Goal: Task Accomplishment & Management: Manage account settings

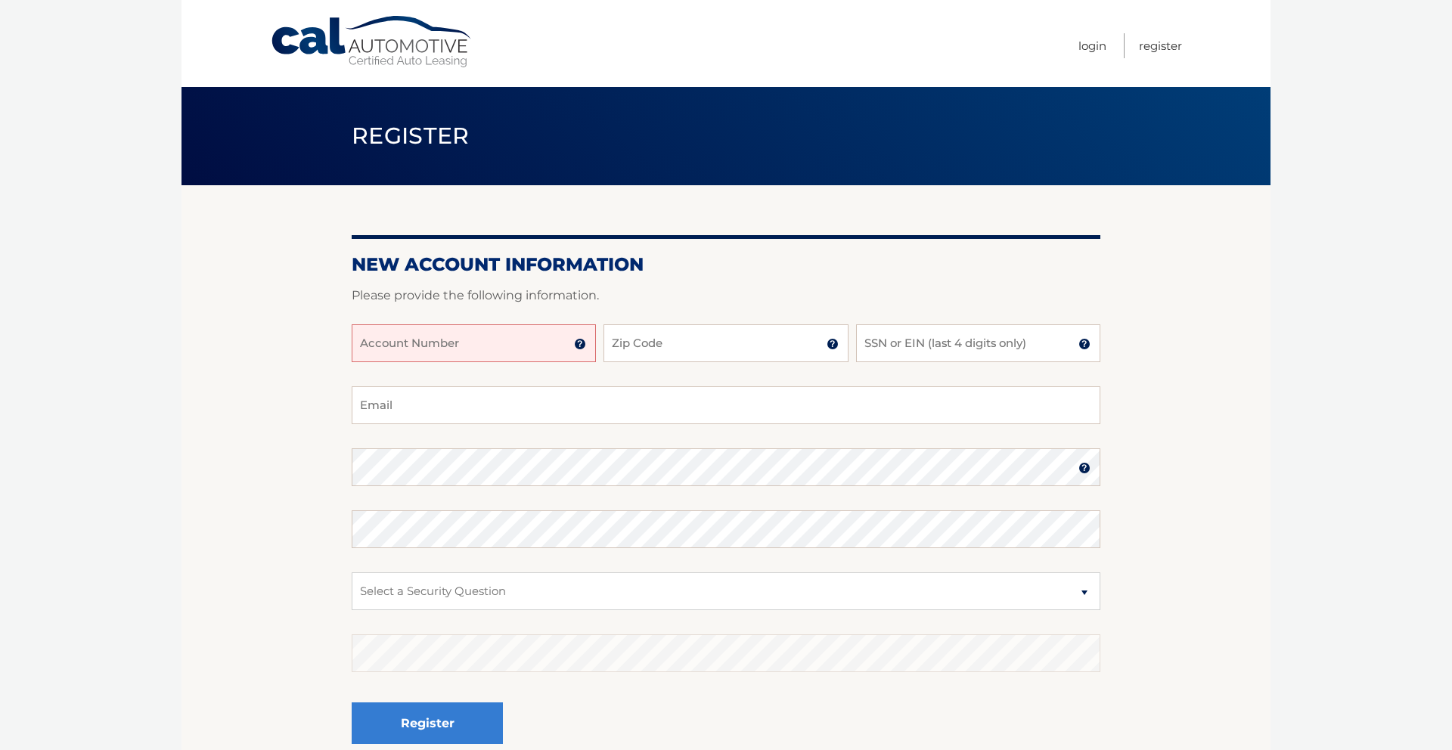
click at [504, 344] on input "Account Number" at bounding box center [474, 343] width 244 height 38
type input "44456018847"
click at [681, 340] on input "Zip Code" at bounding box center [725, 343] width 244 height 38
type input "33015"
click at [896, 340] on input "SSN or EIN (last 4 digits only)" at bounding box center [978, 343] width 244 height 38
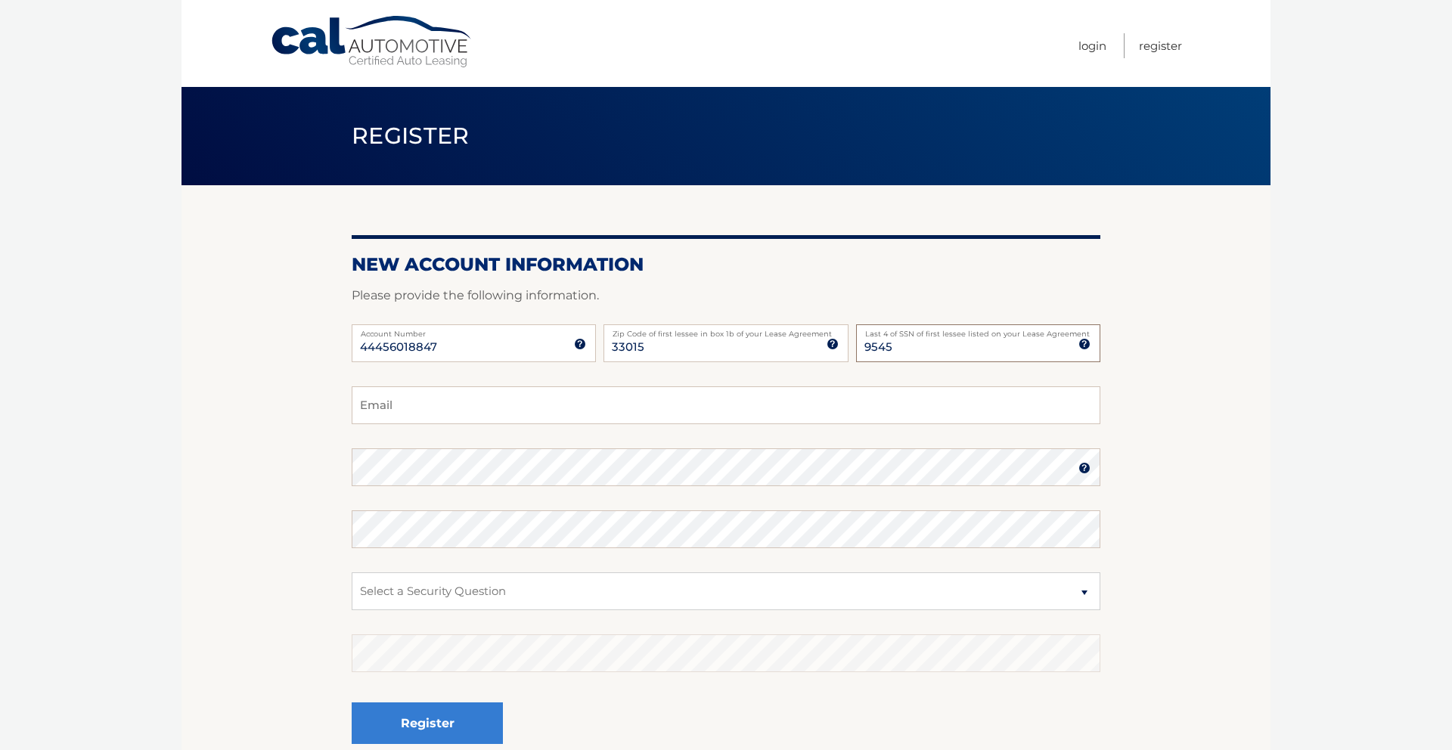
type input "9545"
click at [464, 409] on input "Email" at bounding box center [726, 405] width 749 height 38
type input "jorge2012@hotmail.com"
click at [586, 585] on select "Select a Security Question What was the name of your elementary school? What is…" at bounding box center [726, 591] width 749 height 38
select select "2"
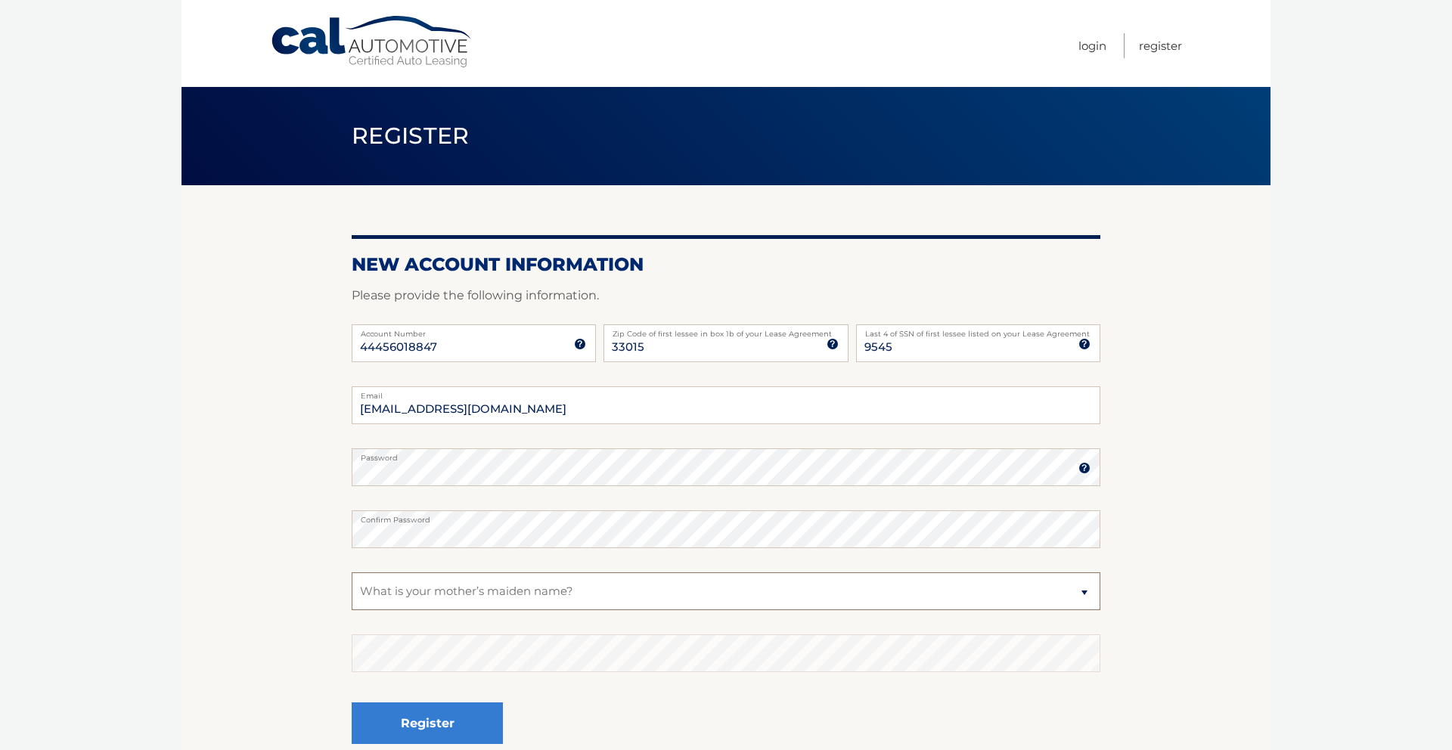
click at [352, 572] on select "Select a Security Question What was the name of your elementary school? What is…" at bounding box center [726, 591] width 749 height 38
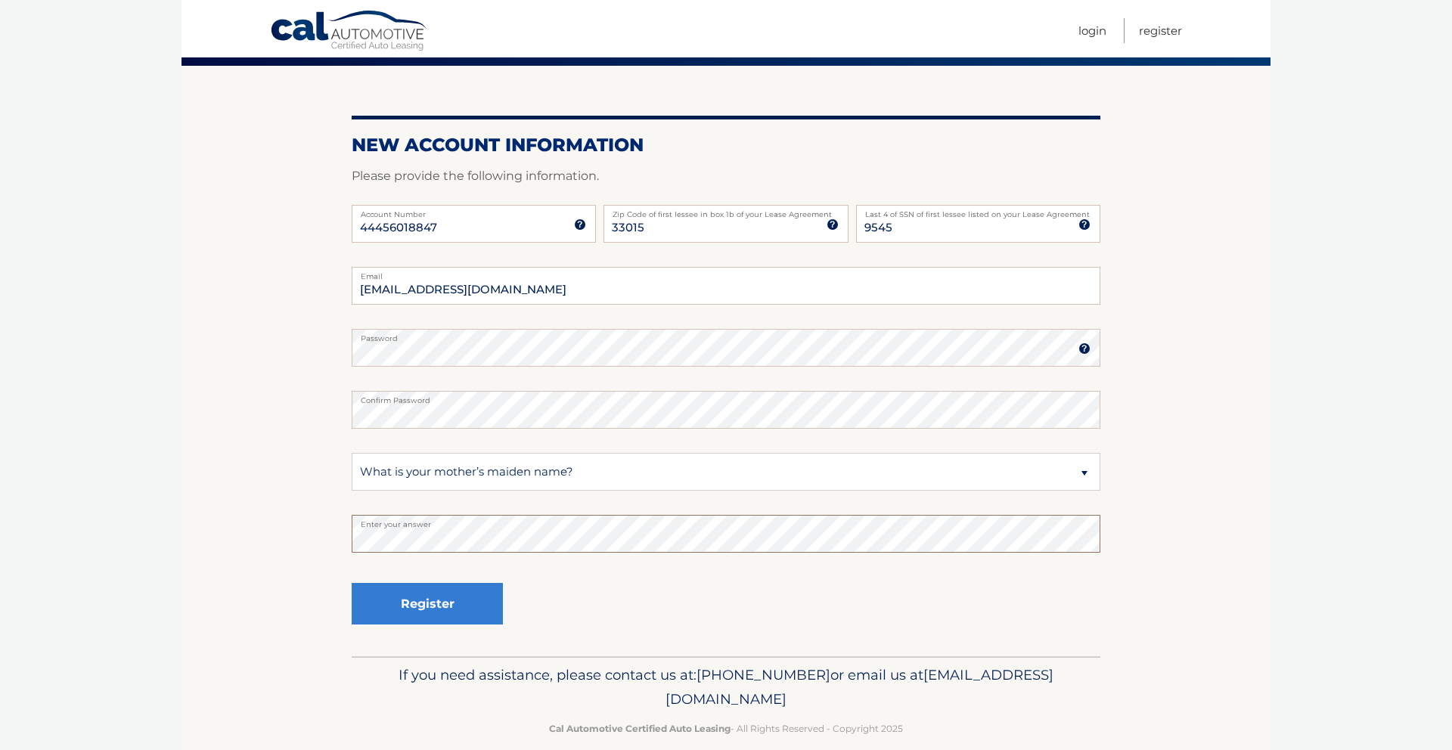
scroll to position [141, 0]
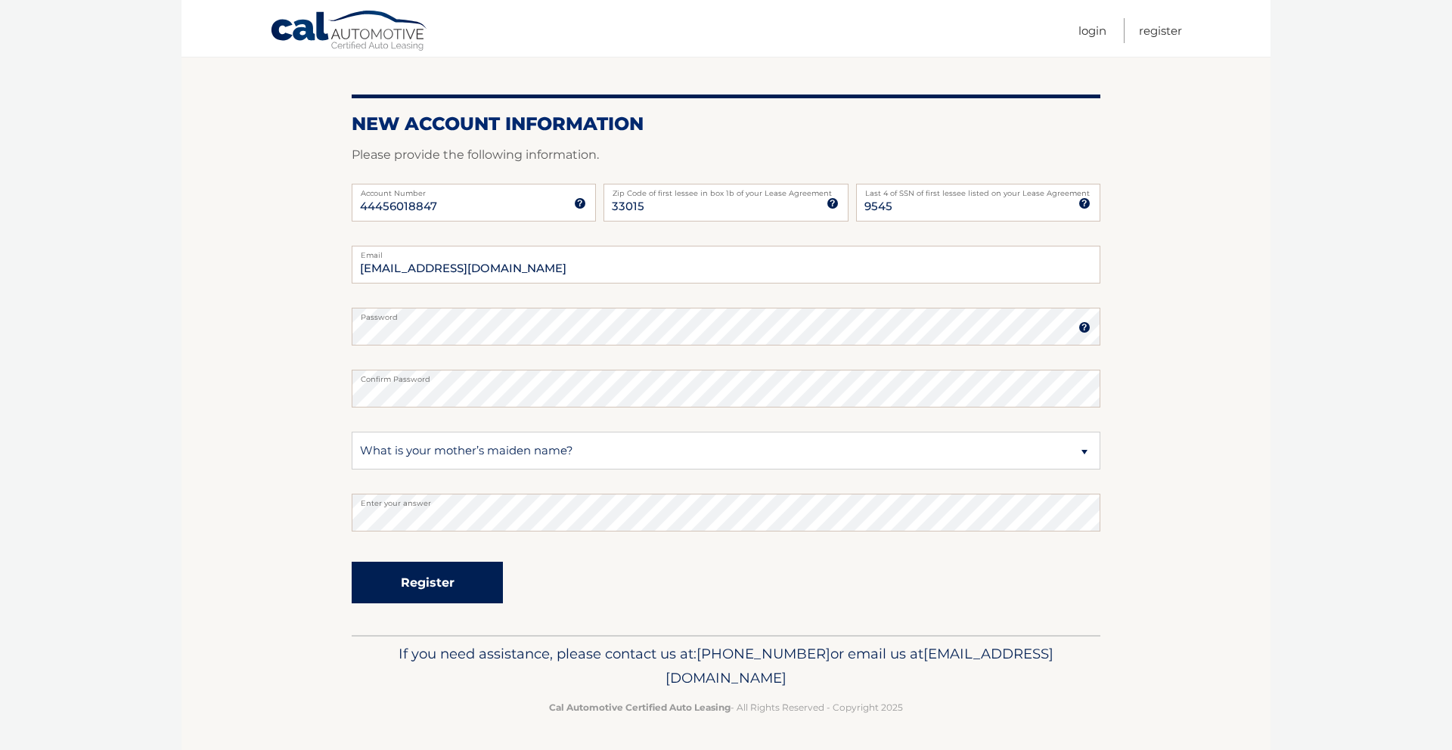
click at [408, 591] on button "Register" at bounding box center [427, 583] width 151 height 42
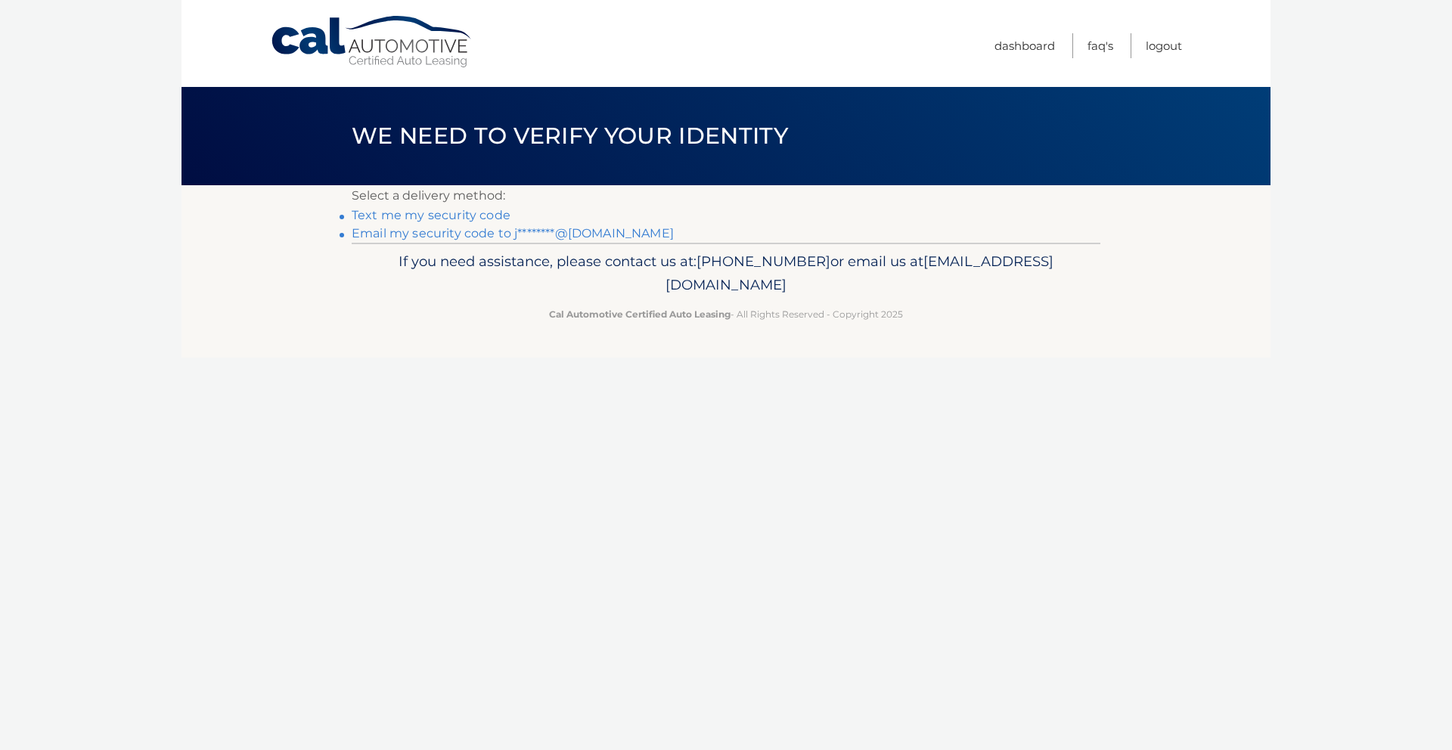
click at [431, 216] on link "Text me my security code" at bounding box center [431, 215] width 159 height 14
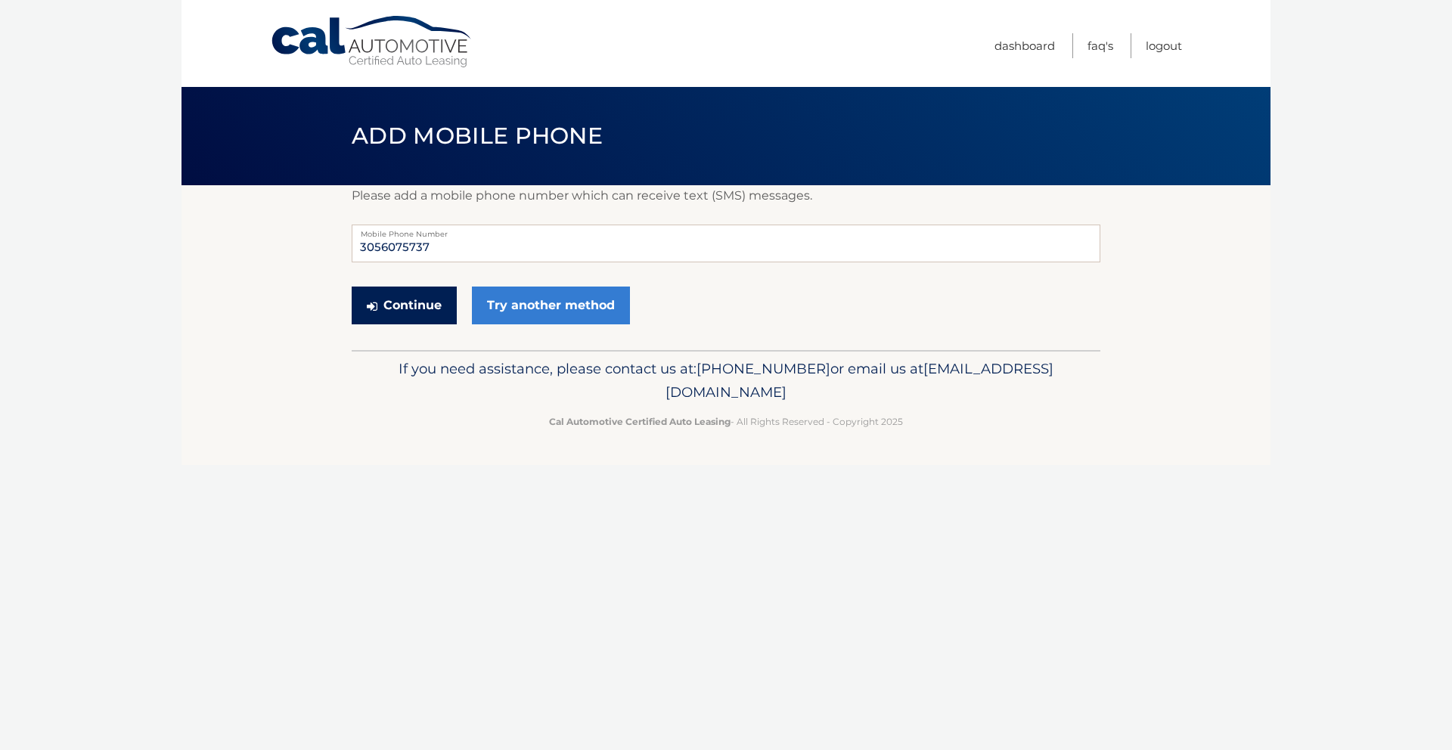
click at [403, 309] on button "Continue" at bounding box center [404, 306] width 105 height 38
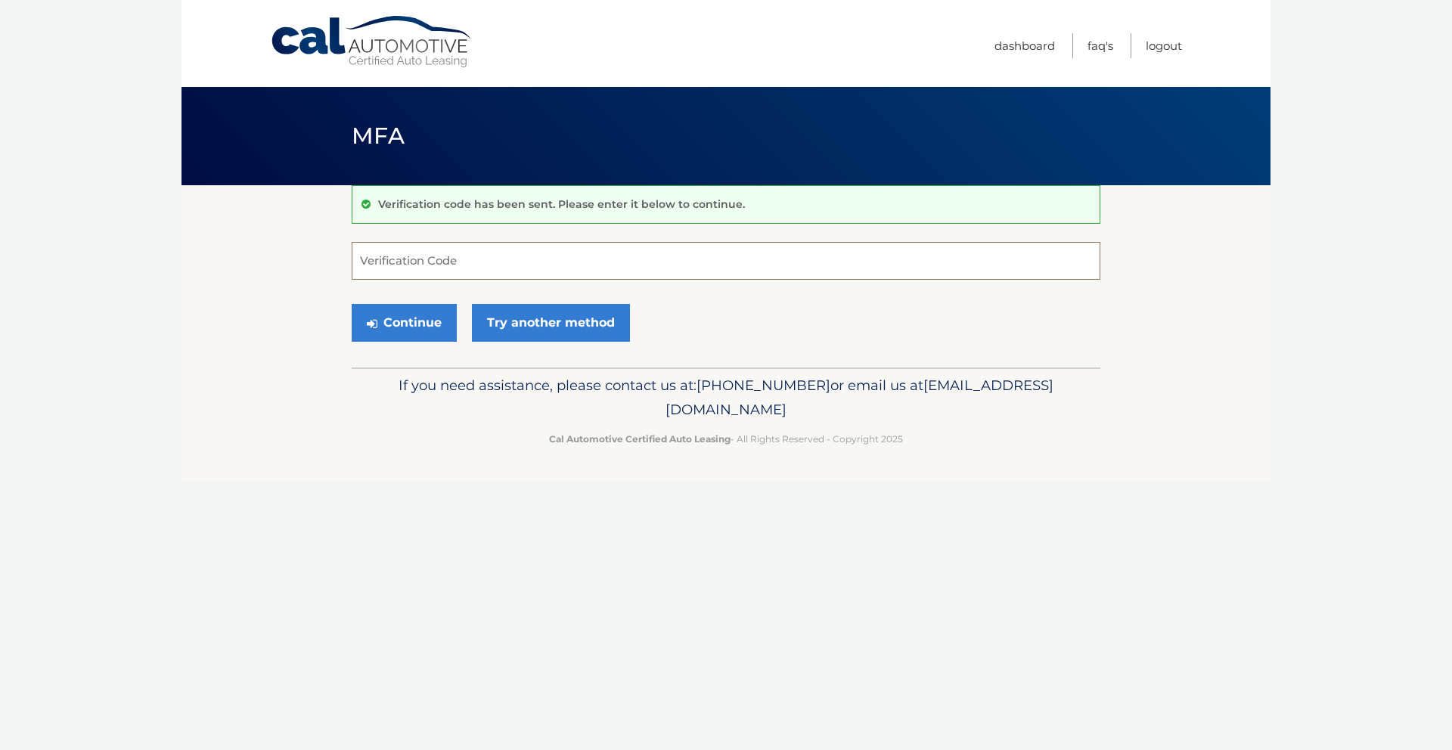
click at [448, 262] on input "Verification Code" at bounding box center [726, 261] width 749 height 38
type input "286099"
click at [408, 325] on button "Continue" at bounding box center [404, 323] width 105 height 38
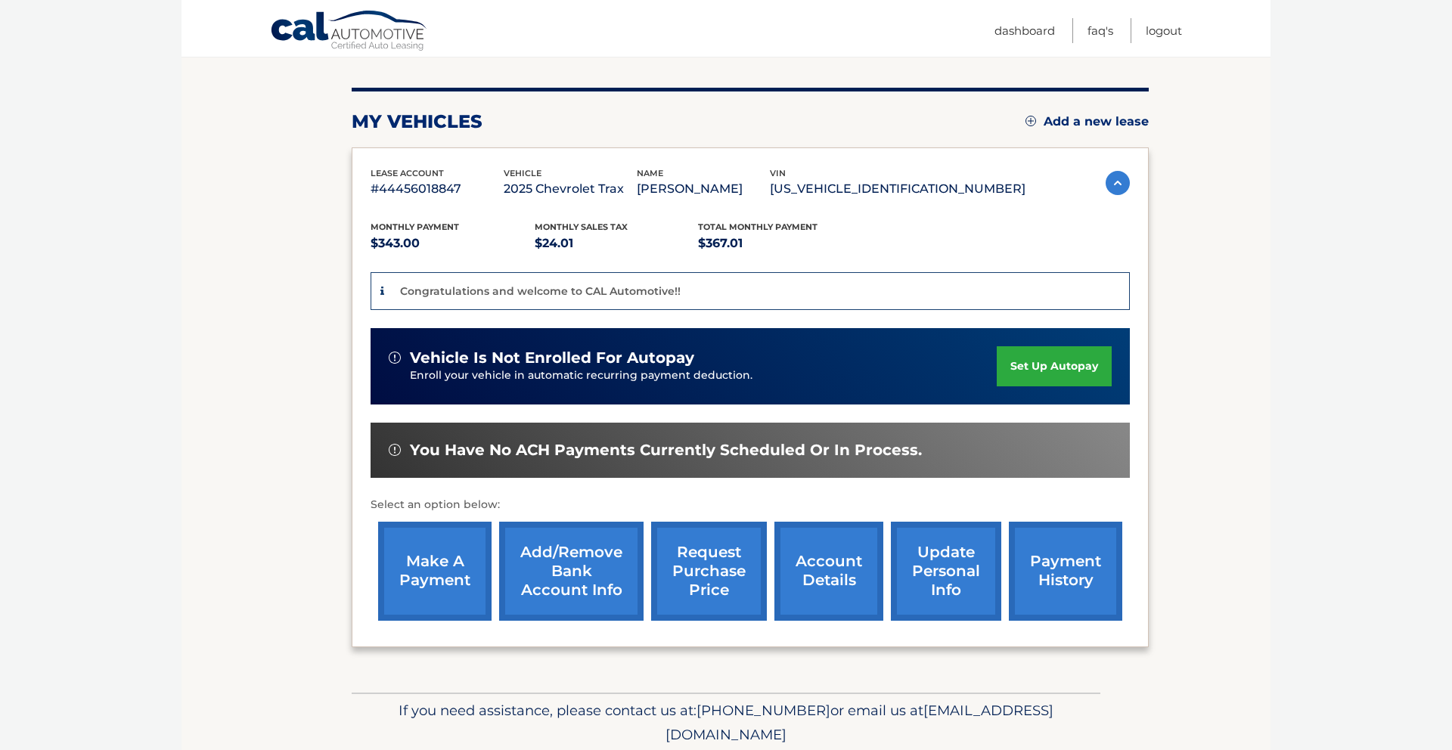
scroll to position [166, 0]
click at [567, 575] on link "Add/Remove bank account info" at bounding box center [571, 570] width 144 height 99
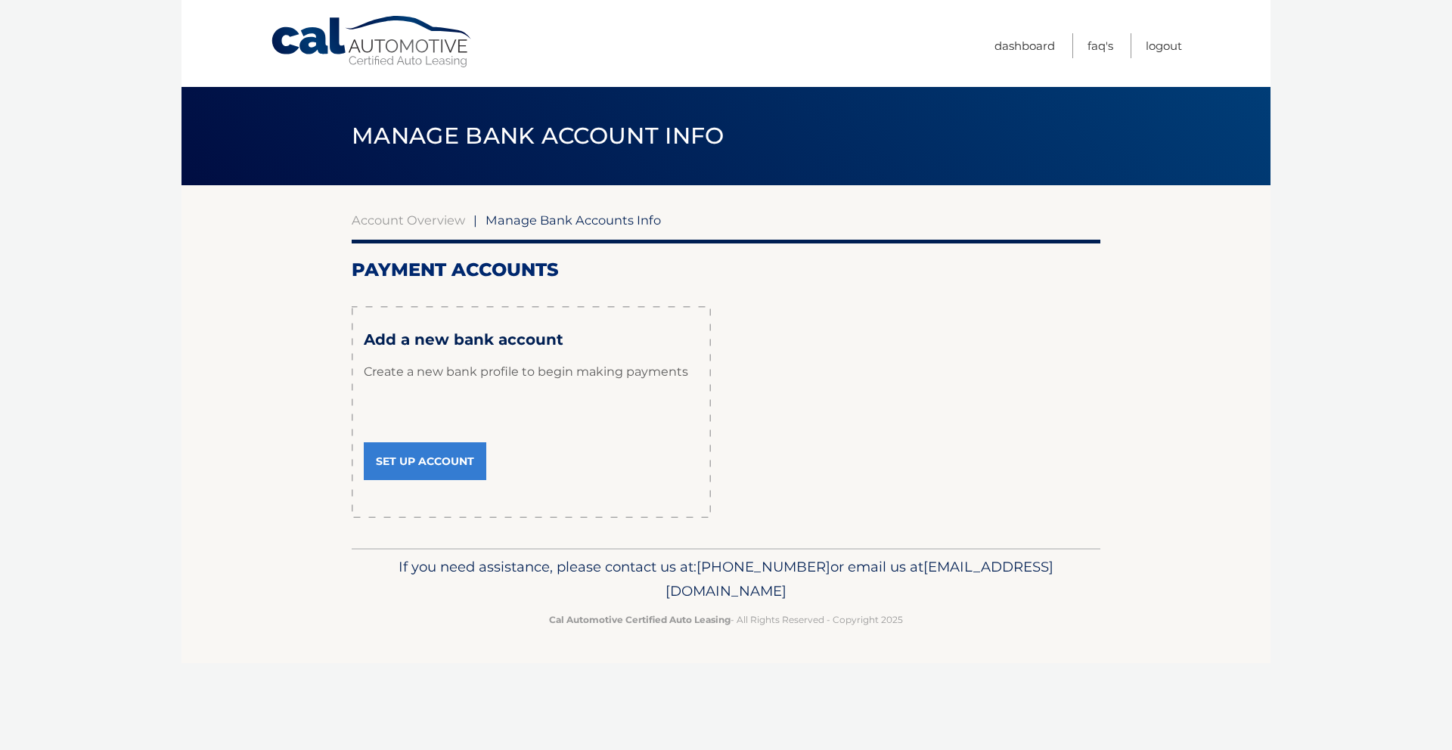
click at [400, 459] on link "Set Up Account" at bounding box center [425, 461] width 122 height 38
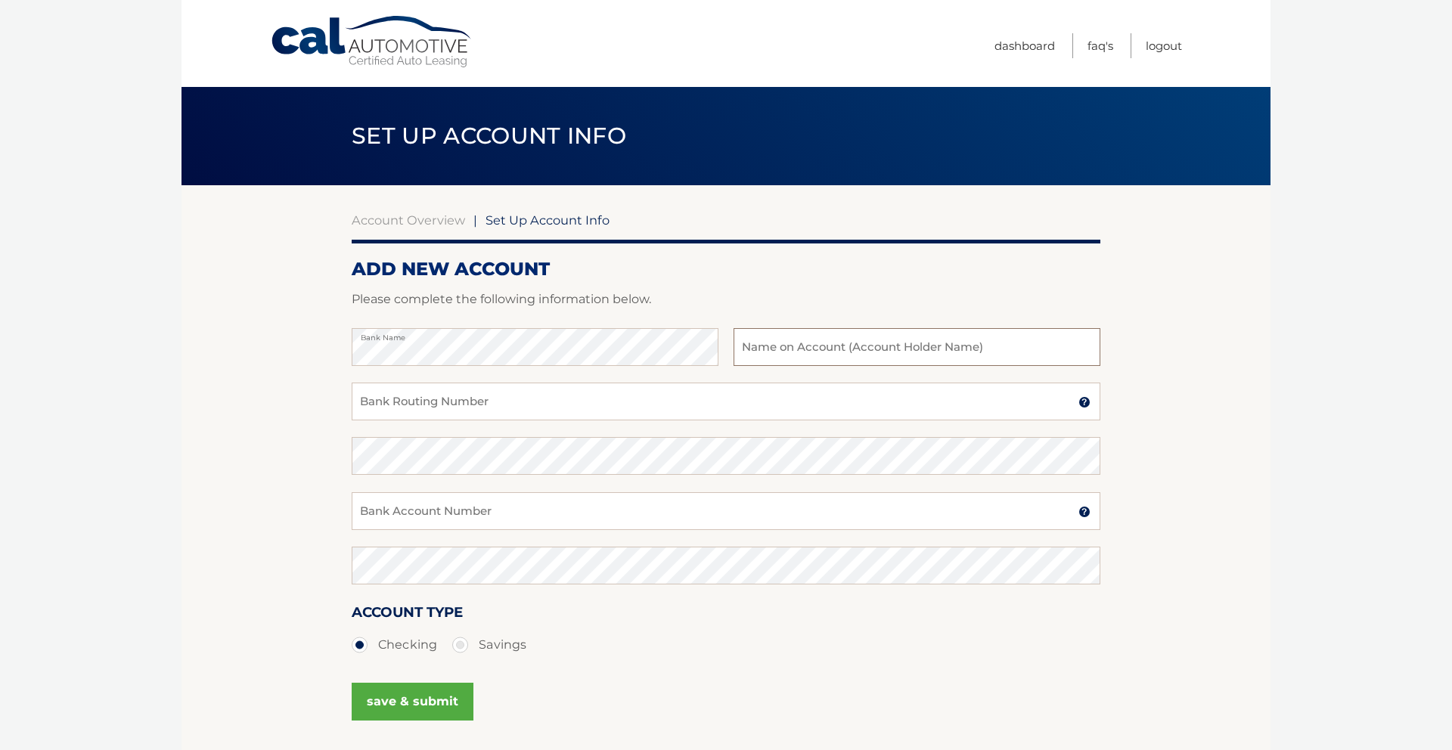
click at [827, 350] on input "text" at bounding box center [916, 347] width 367 height 38
type input "Jorge Gonzalez"
click at [523, 397] on input "Bank Routing Number" at bounding box center [726, 402] width 749 height 38
paste input "031176110"
type input "031176110"
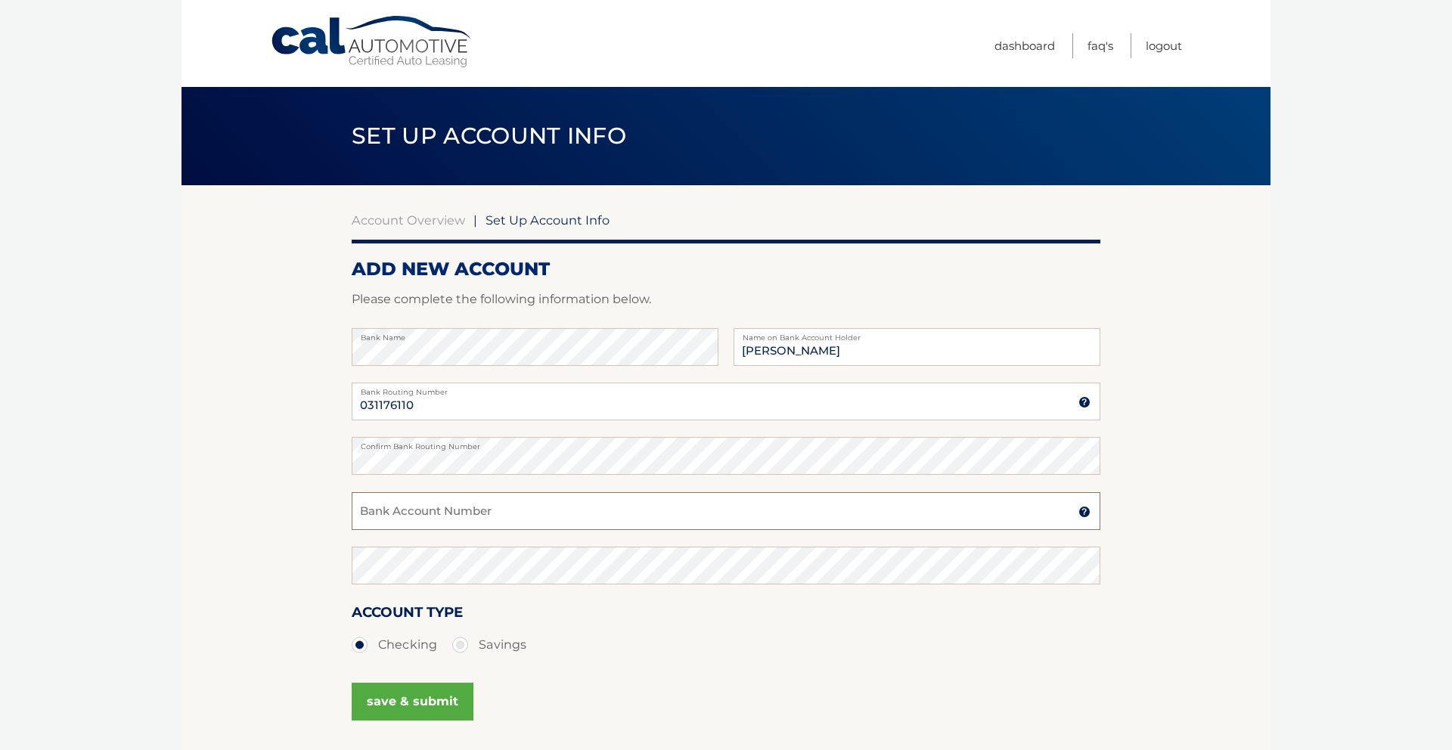
click at [411, 513] on input "Bank Account Number" at bounding box center [726, 511] width 749 height 38
click at [408, 510] on input "Bank Account Number" at bounding box center [726, 511] width 749 height 38
paste input "36318391457"
type input "36318391457"
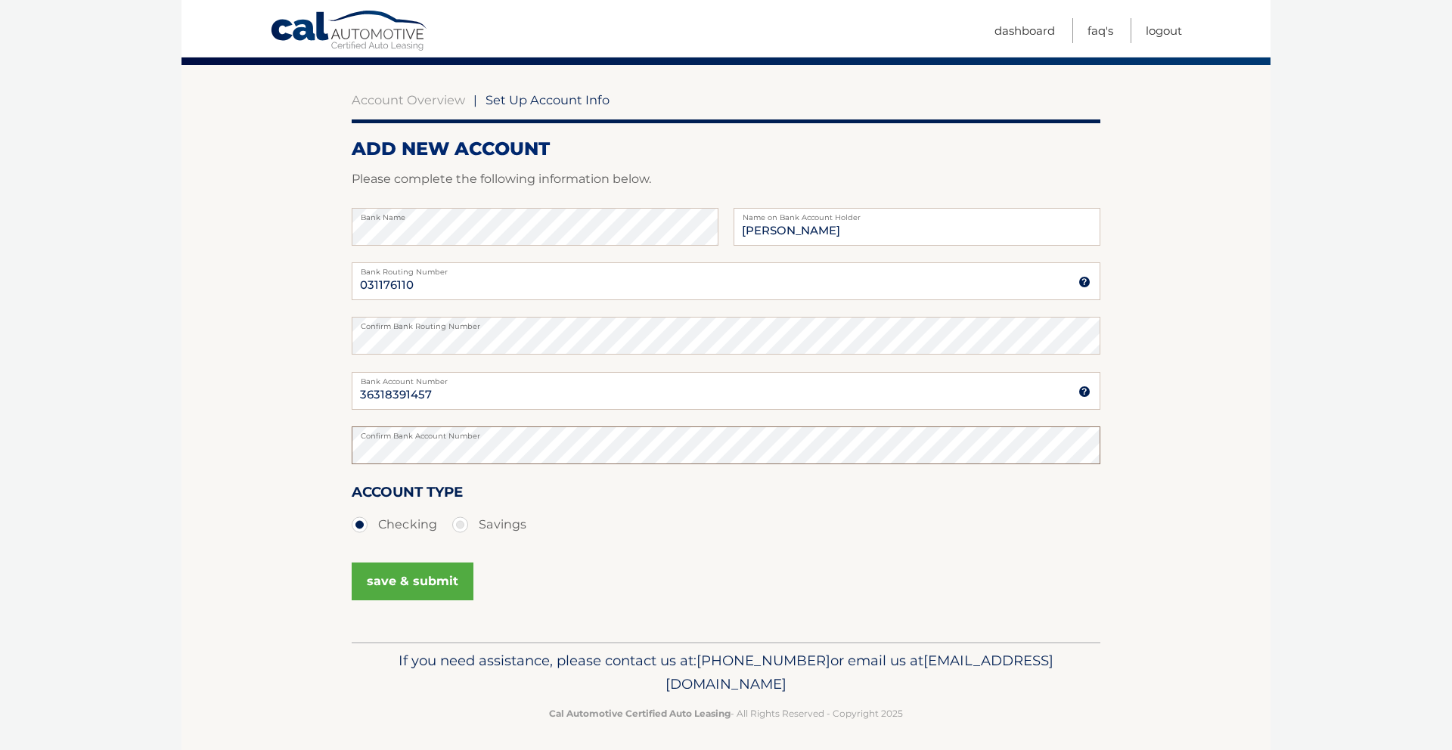
scroll to position [122, 0]
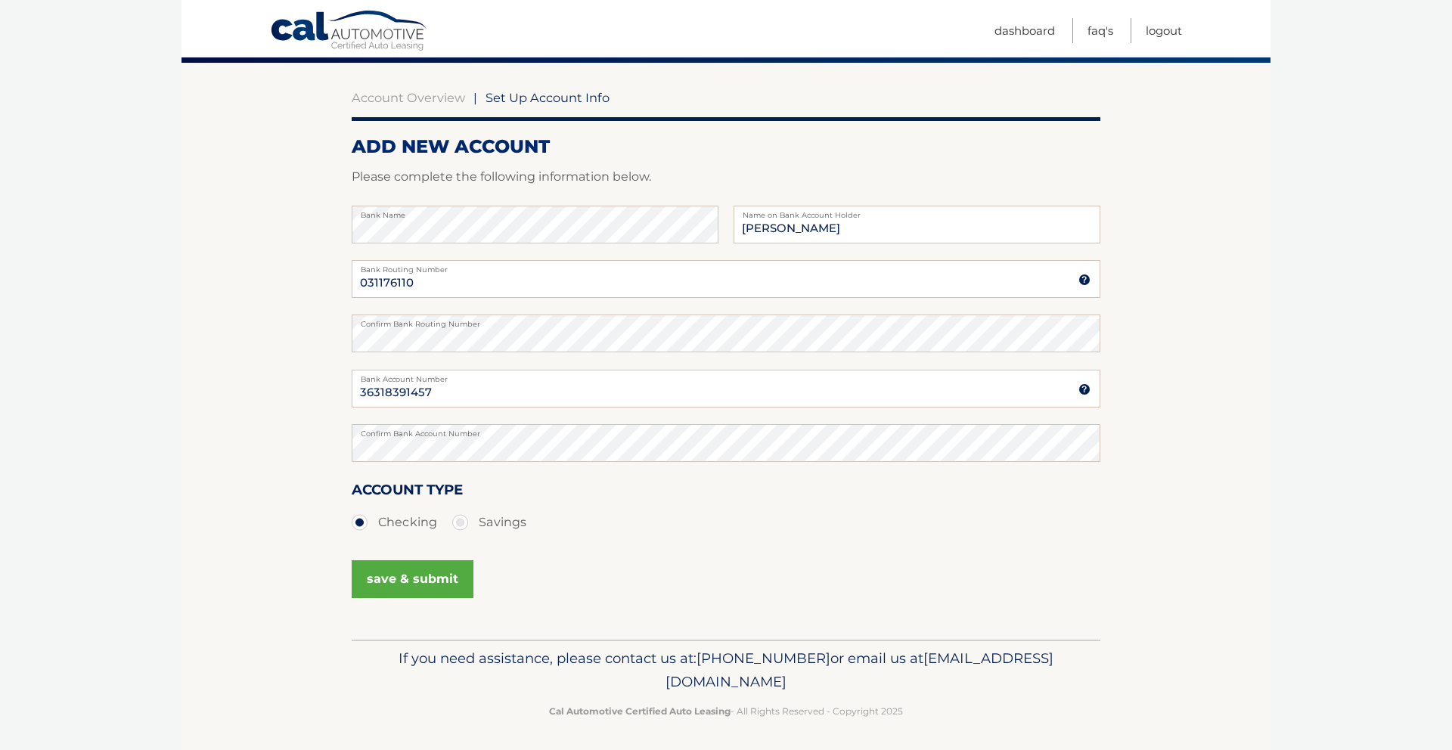
click at [386, 584] on button "save & submit" at bounding box center [413, 579] width 122 height 38
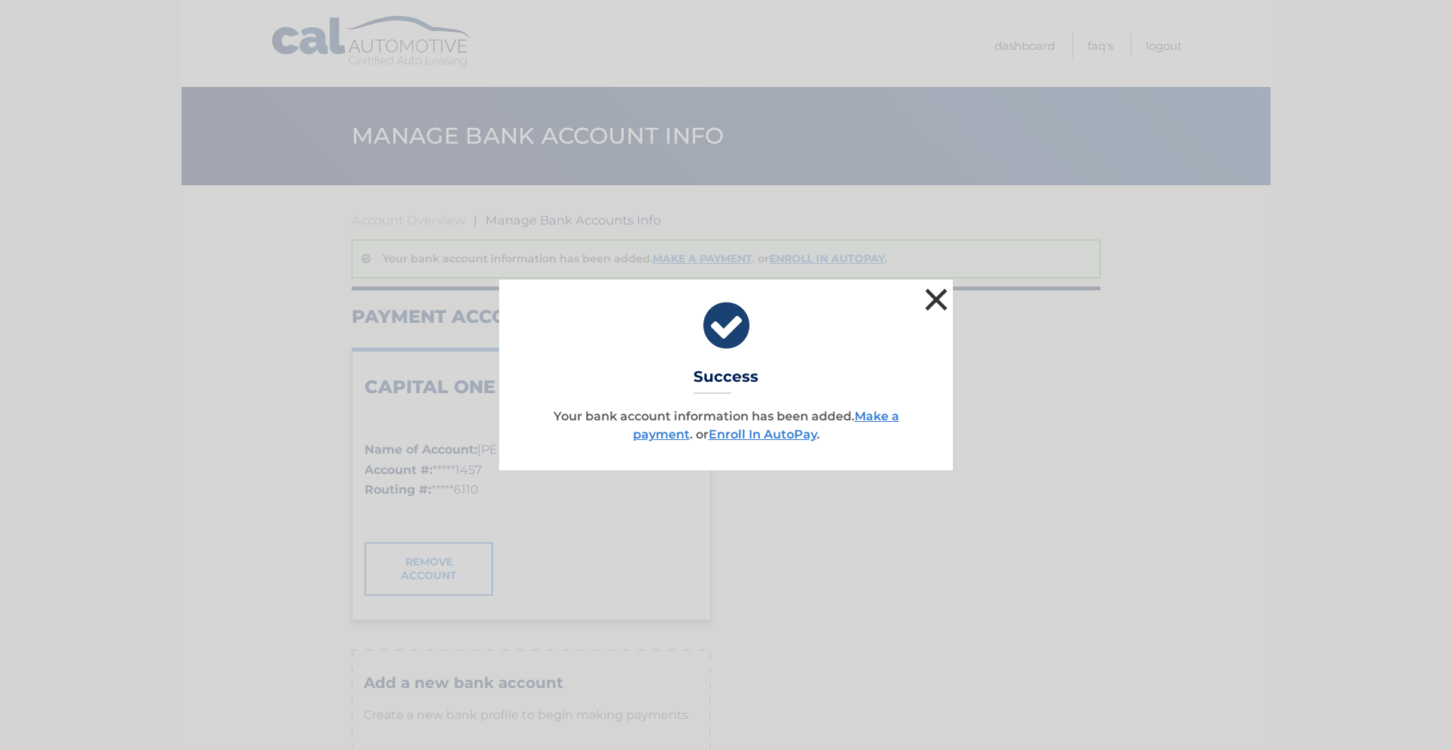
click at [935, 304] on button "×" at bounding box center [936, 299] width 30 height 30
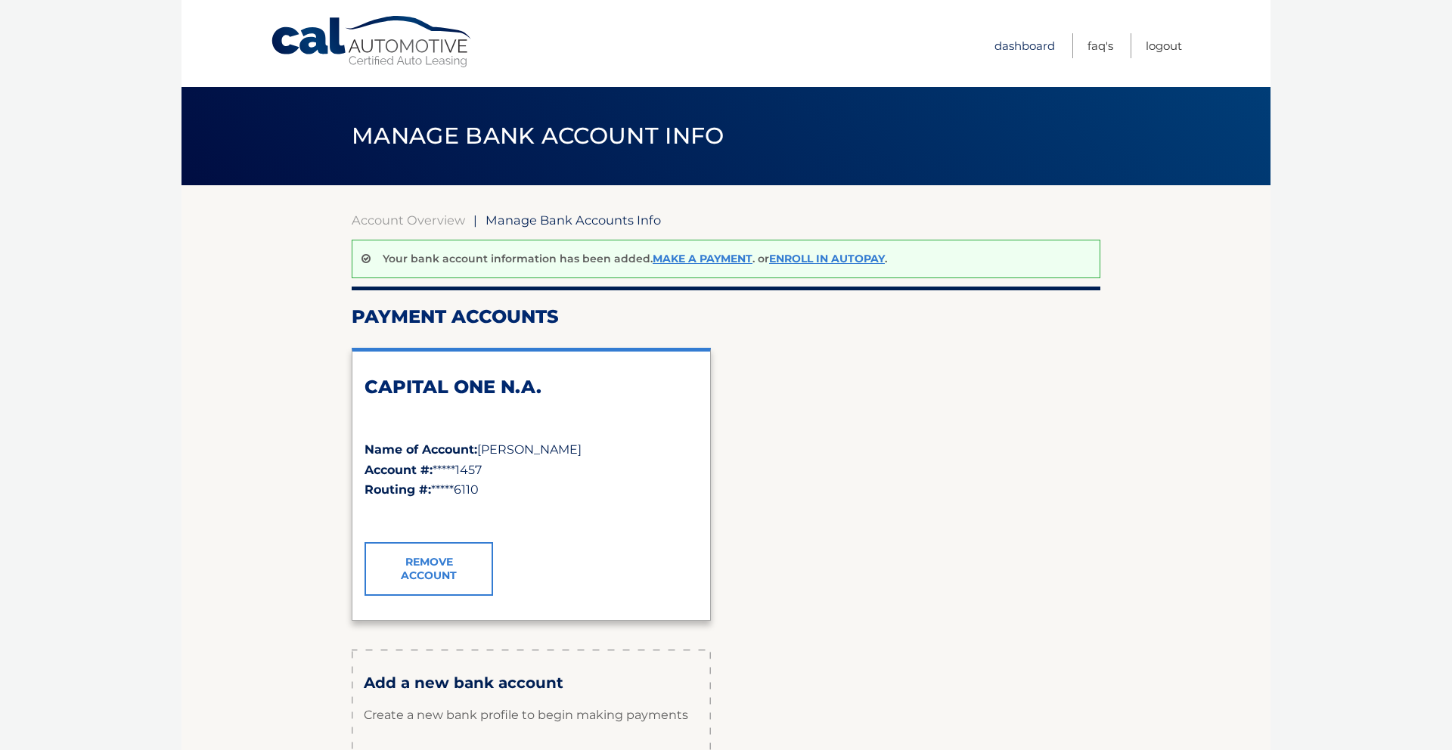
drag, startPoint x: 1012, startPoint y: 42, endPoint x: 996, endPoint y: 51, distance: 17.9
click at [1012, 42] on link "Dashboard" at bounding box center [1024, 45] width 60 height 25
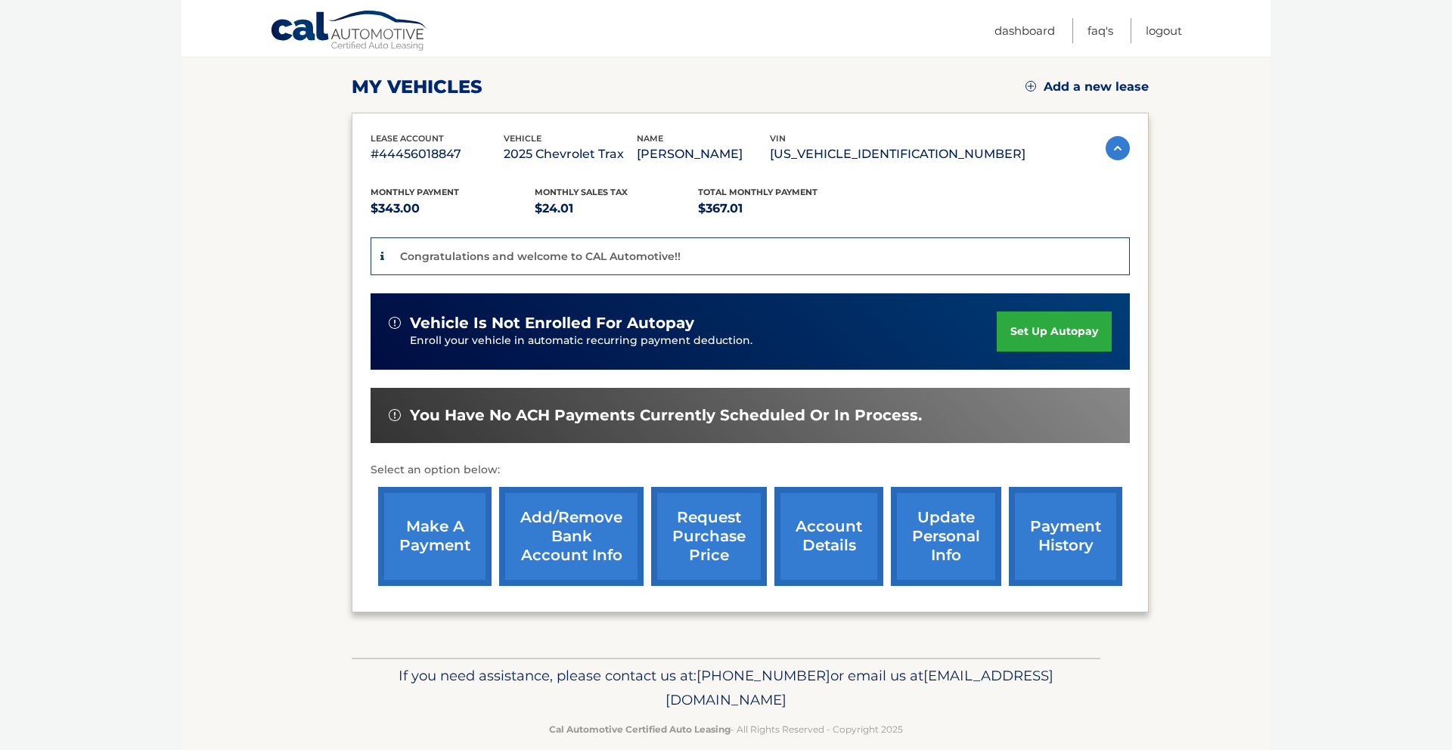
scroll to position [223, 0]
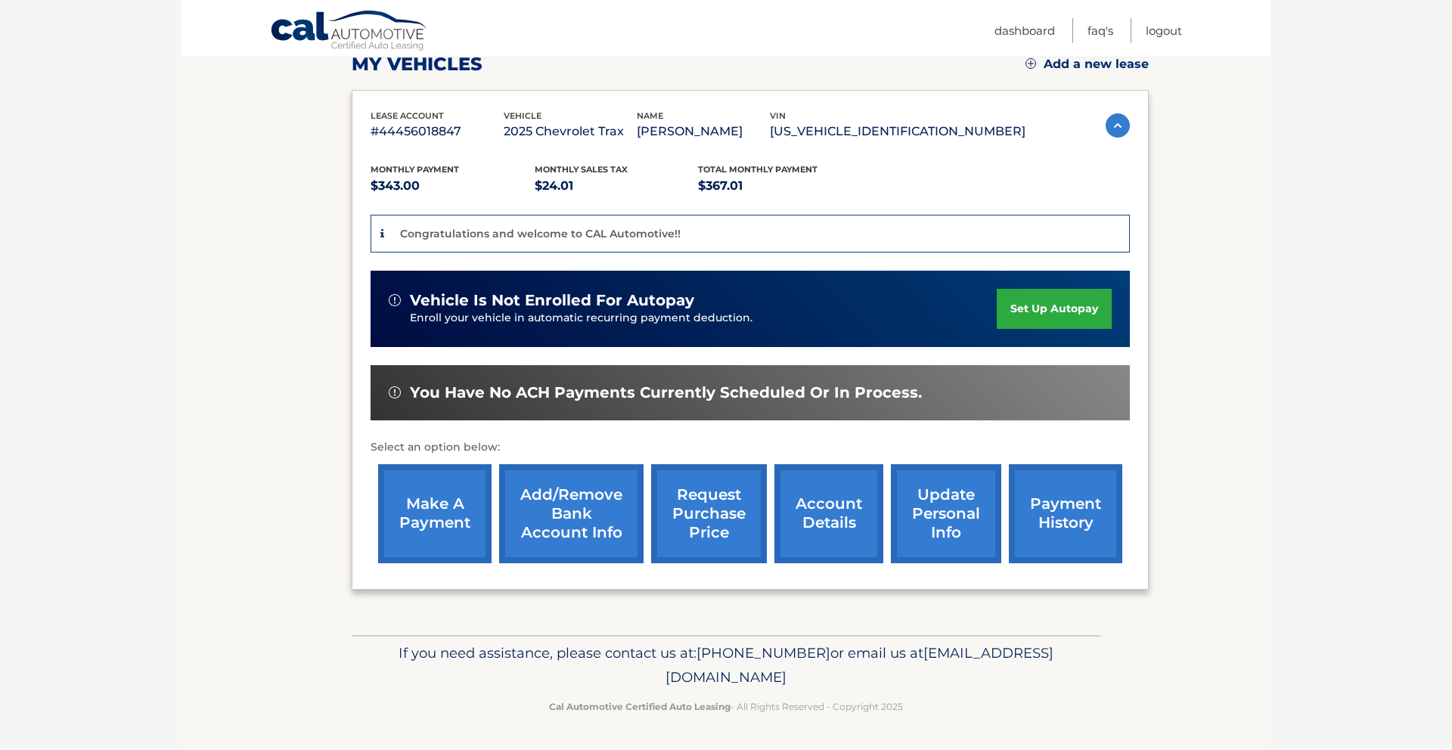
click at [705, 522] on link "request purchase price" at bounding box center [709, 513] width 116 height 99
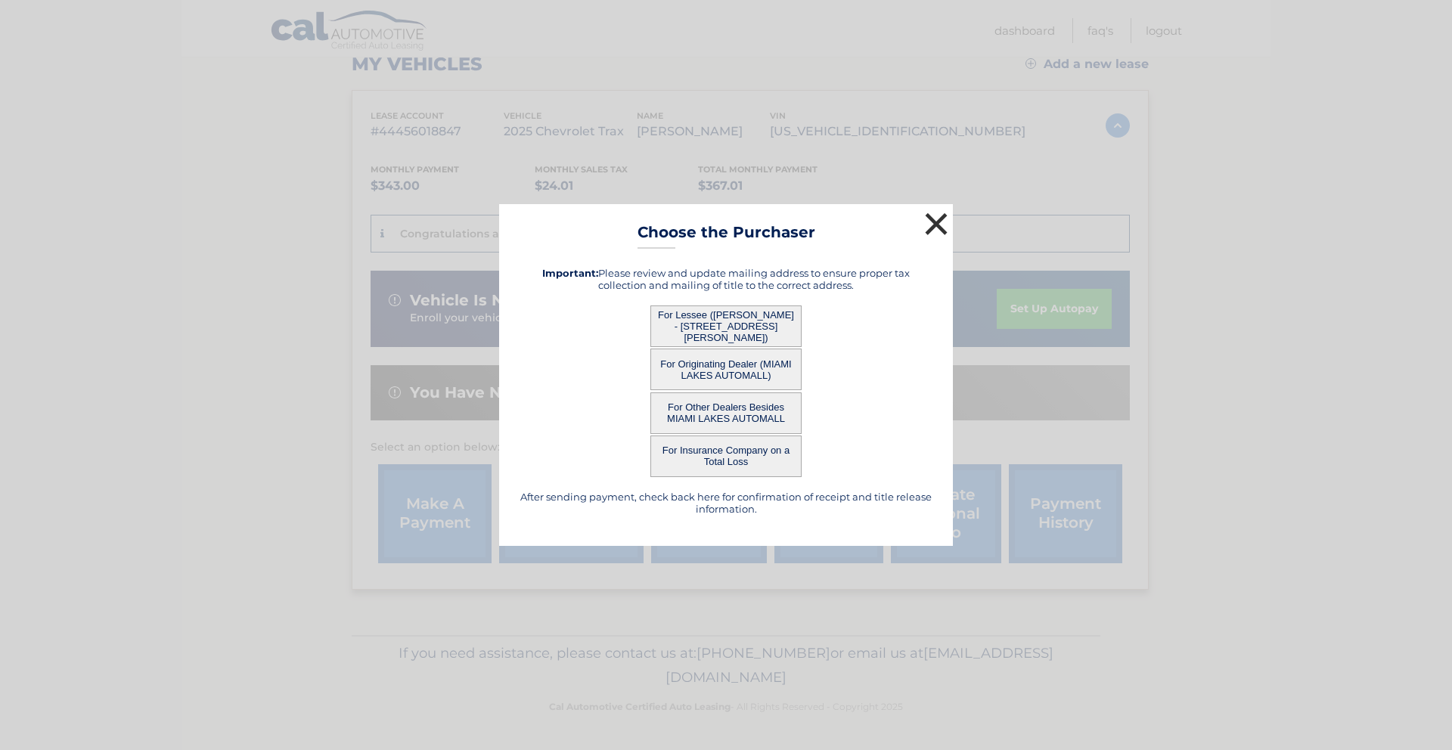
click at [931, 225] on button "×" at bounding box center [936, 224] width 30 height 30
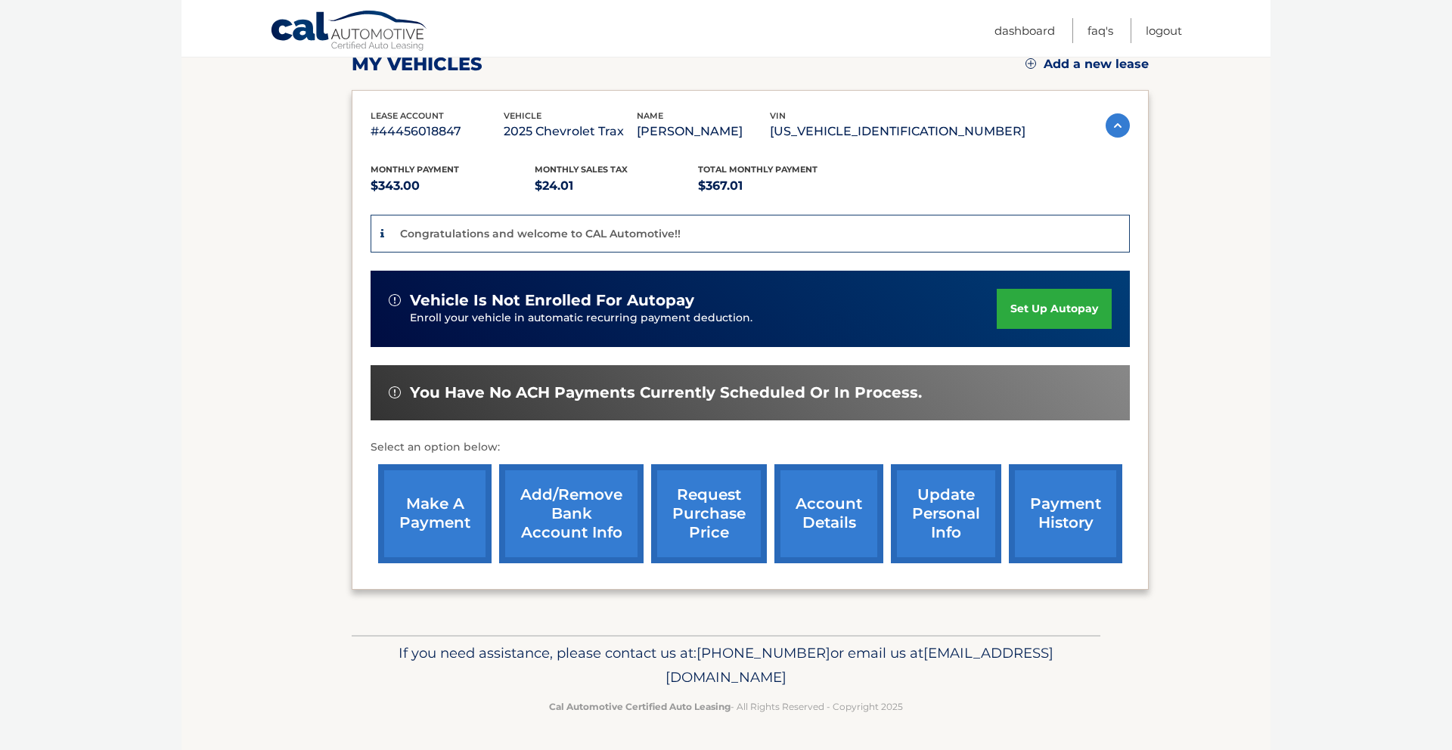
click at [820, 523] on link "account details" at bounding box center [828, 513] width 109 height 99
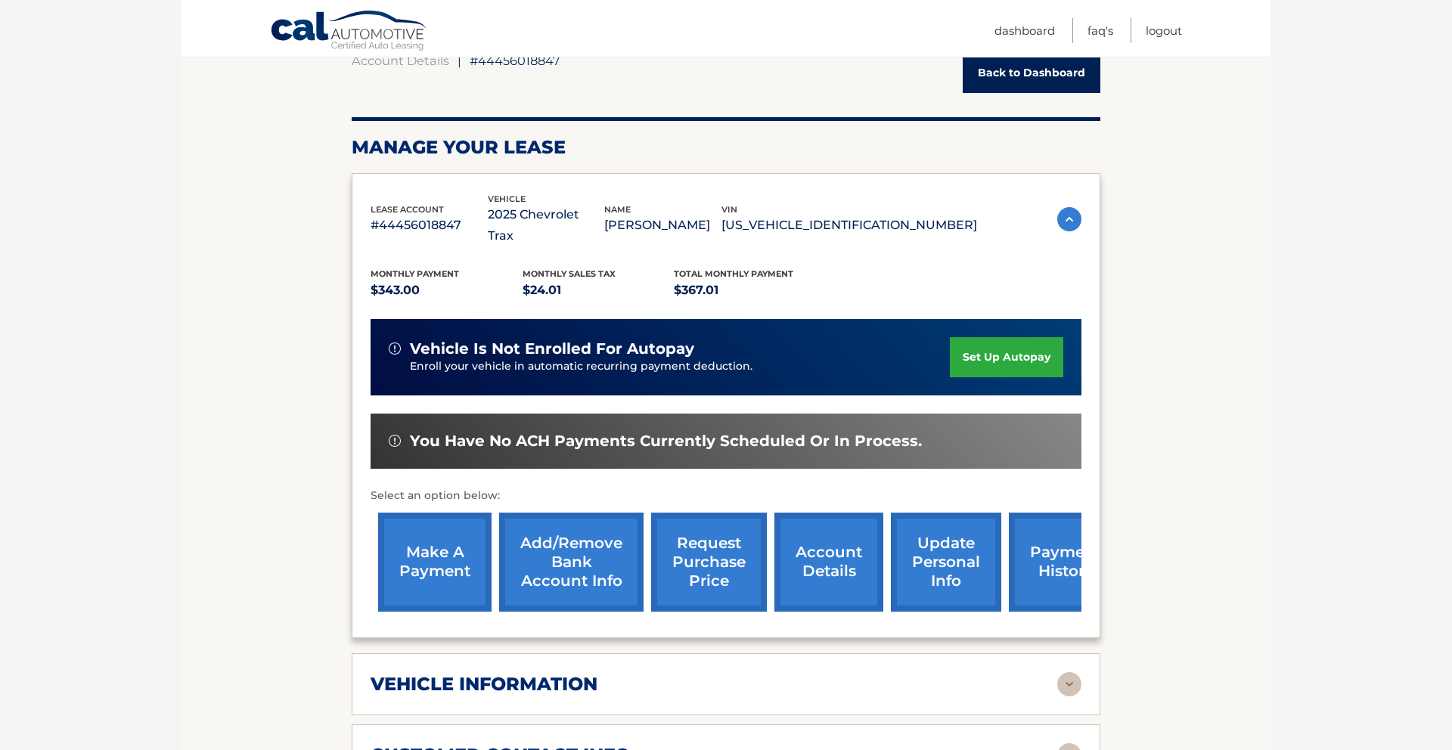
scroll to position [128, 0]
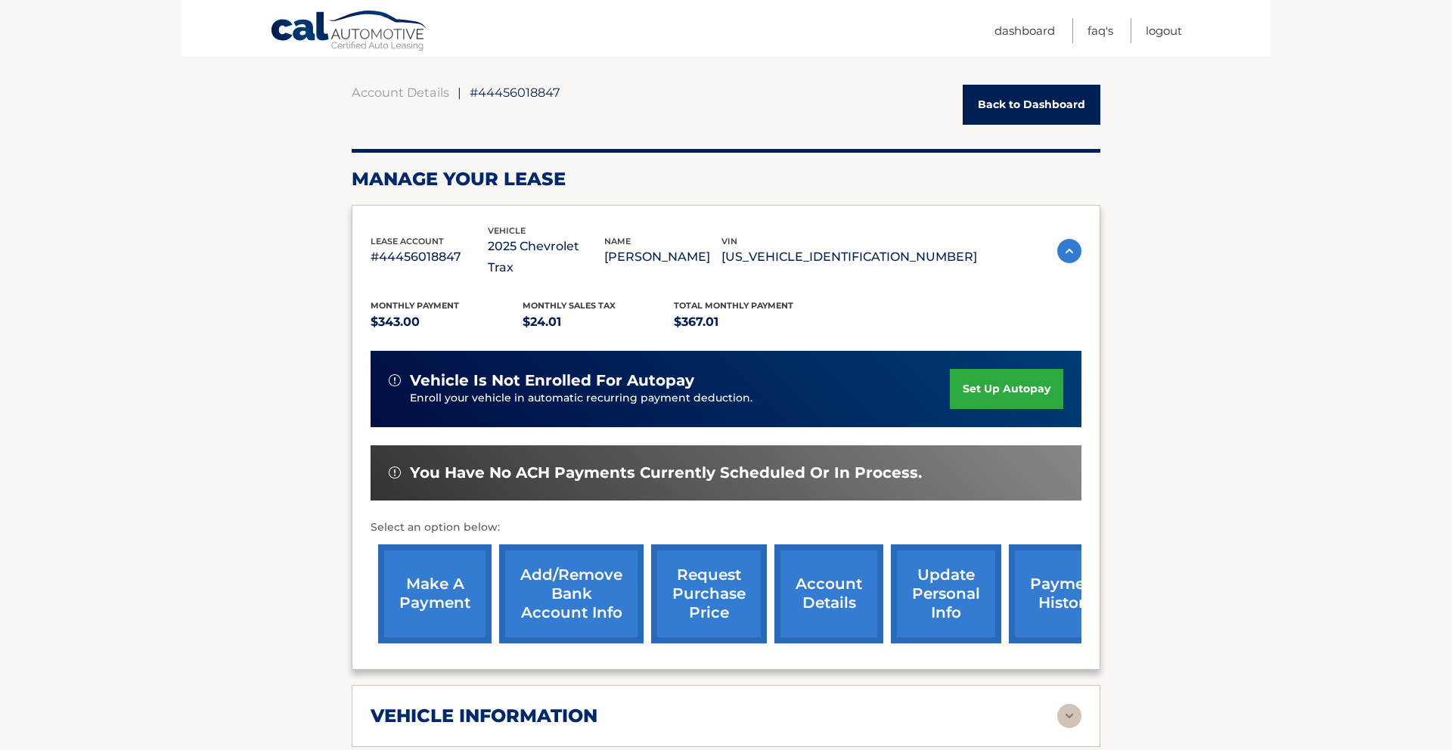
click at [1073, 242] on img at bounding box center [1069, 251] width 24 height 24
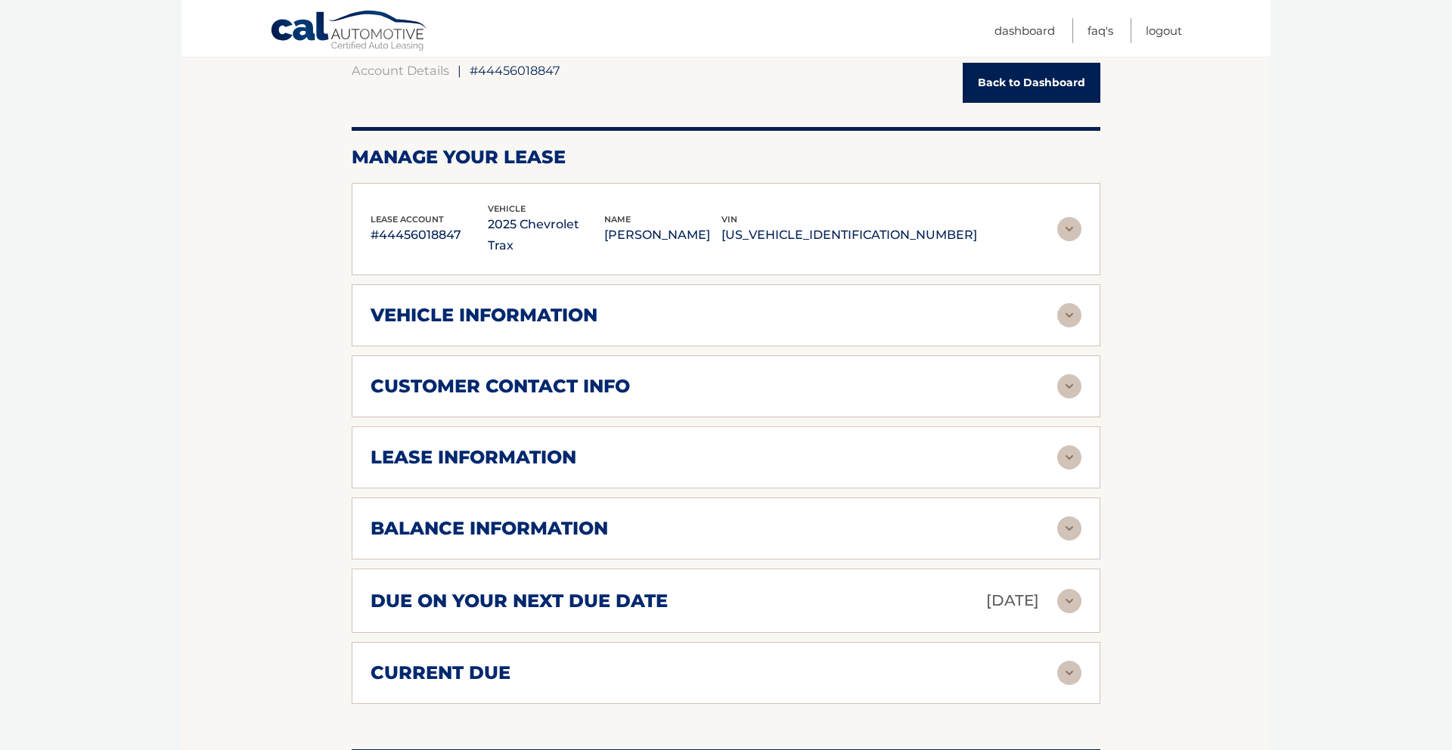
scroll to position [150, 0]
click at [1072, 445] on img at bounding box center [1069, 457] width 24 height 24
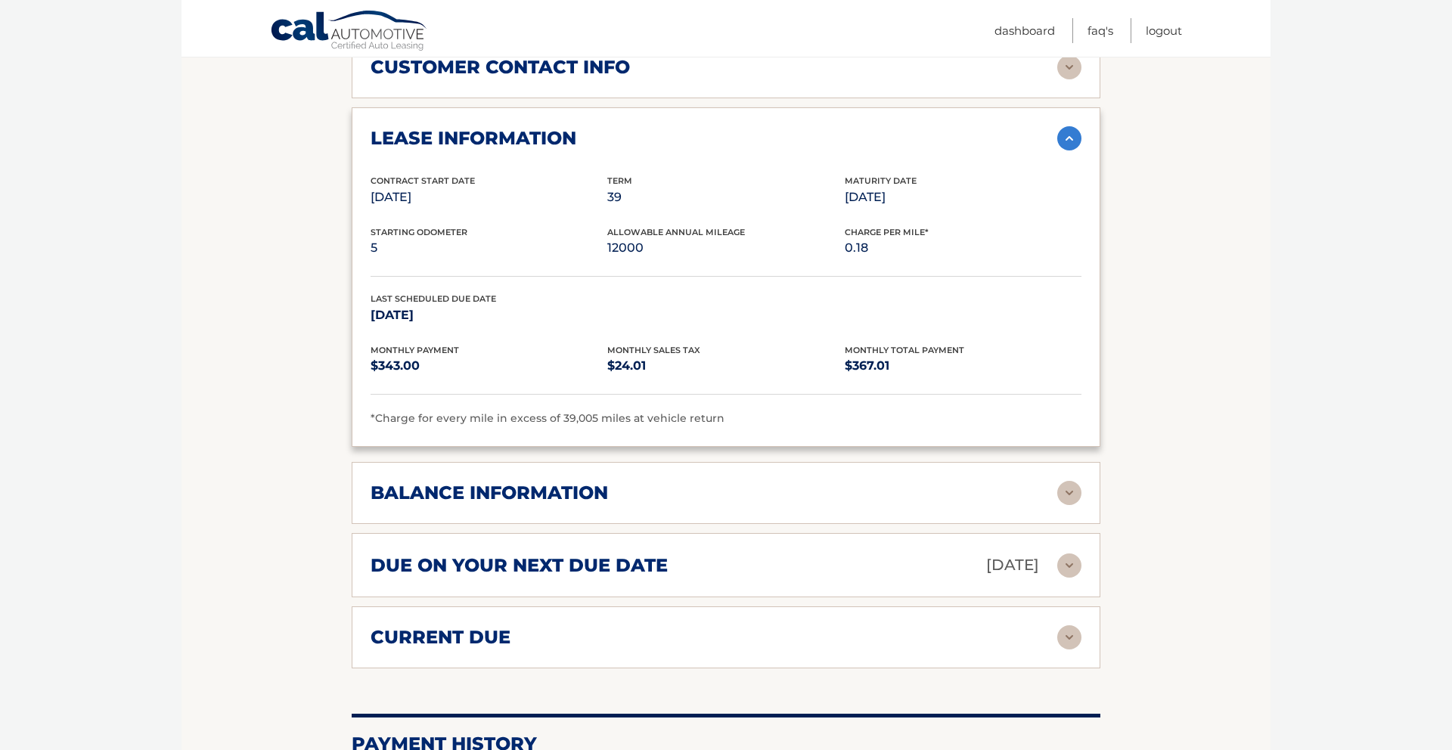
scroll to position [472, 0]
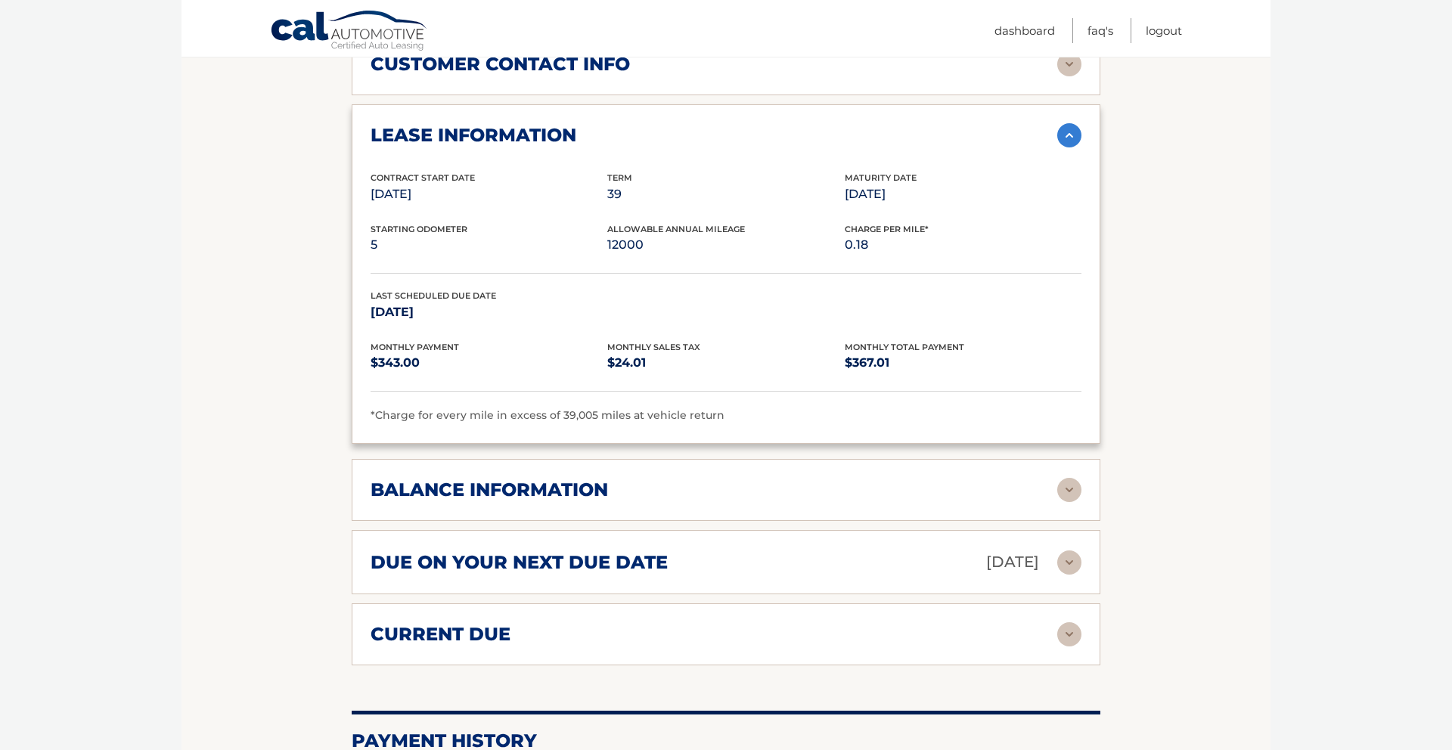
click at [1068, 478] on img at bounding box center [1069, 490] width 24 height 24
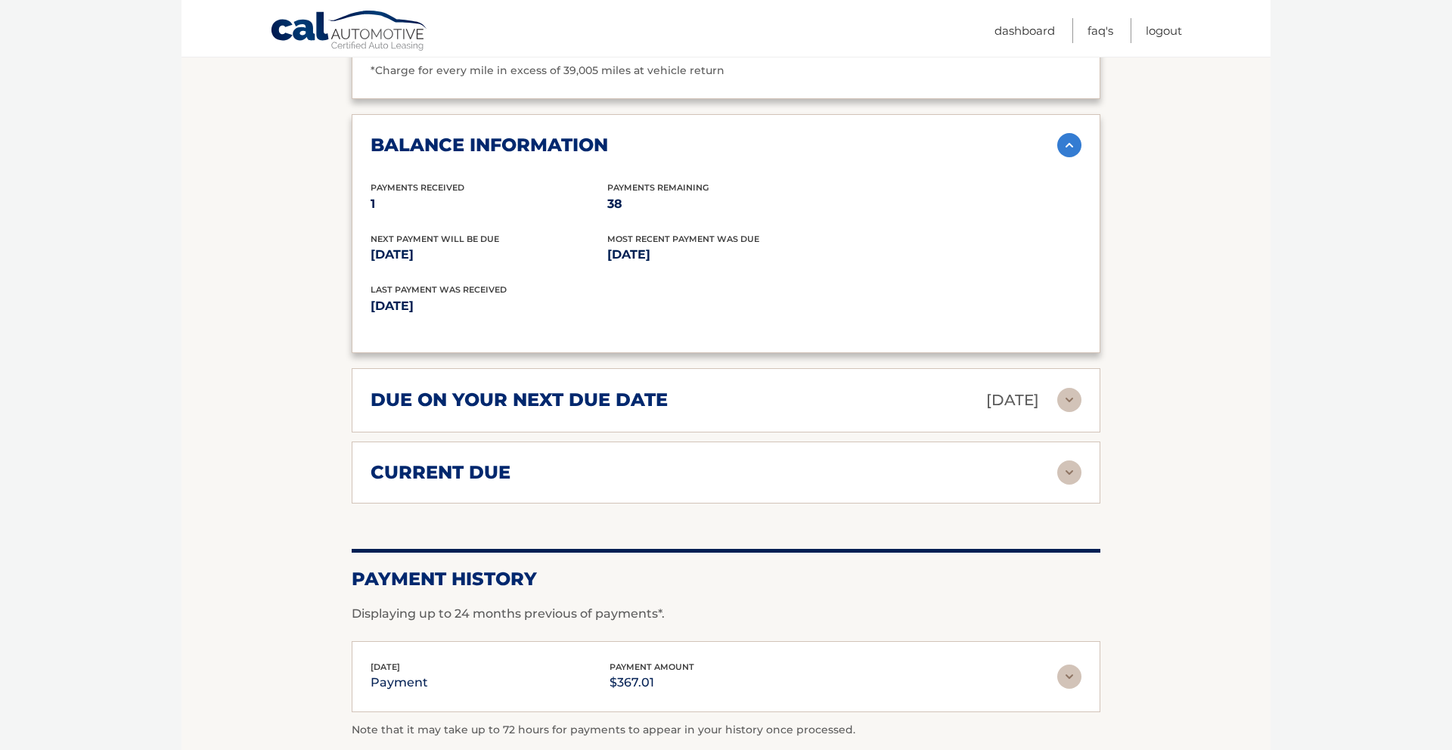
scroll to position [817, 0]
click at [1068, 387] on img at bounding box center [1069, 399] width 24 height 24
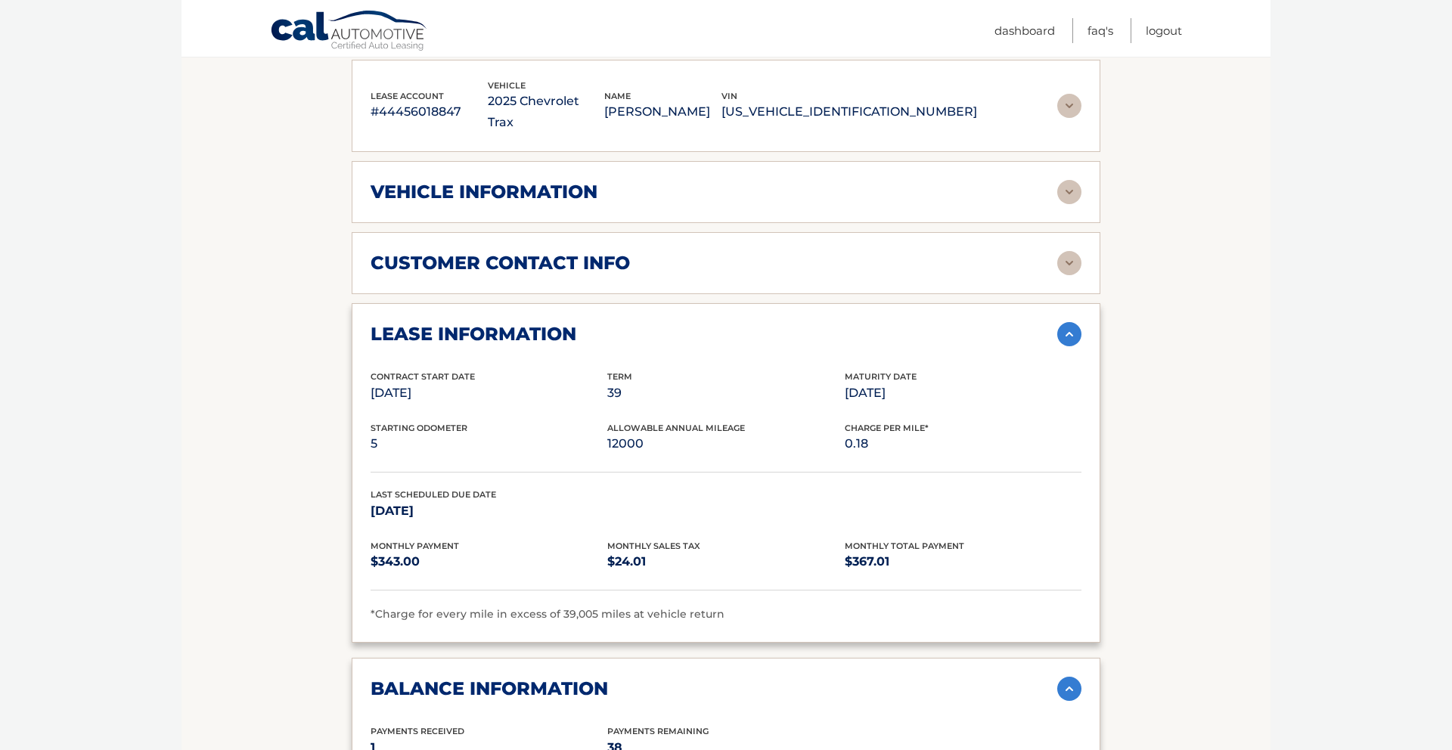
scroll to position [218, 0]
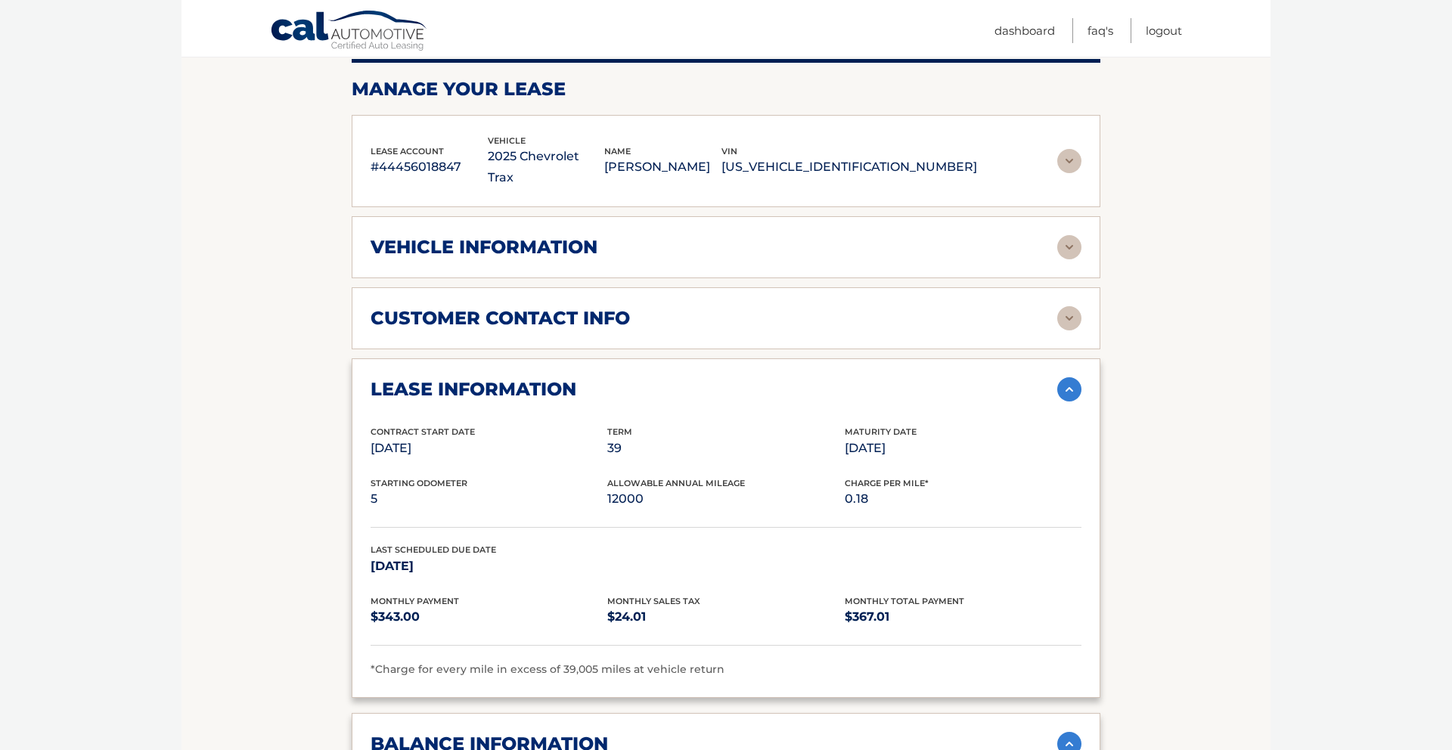
click at [1072, 235] on img at bounding box center [1069, 247] width 24 height 24
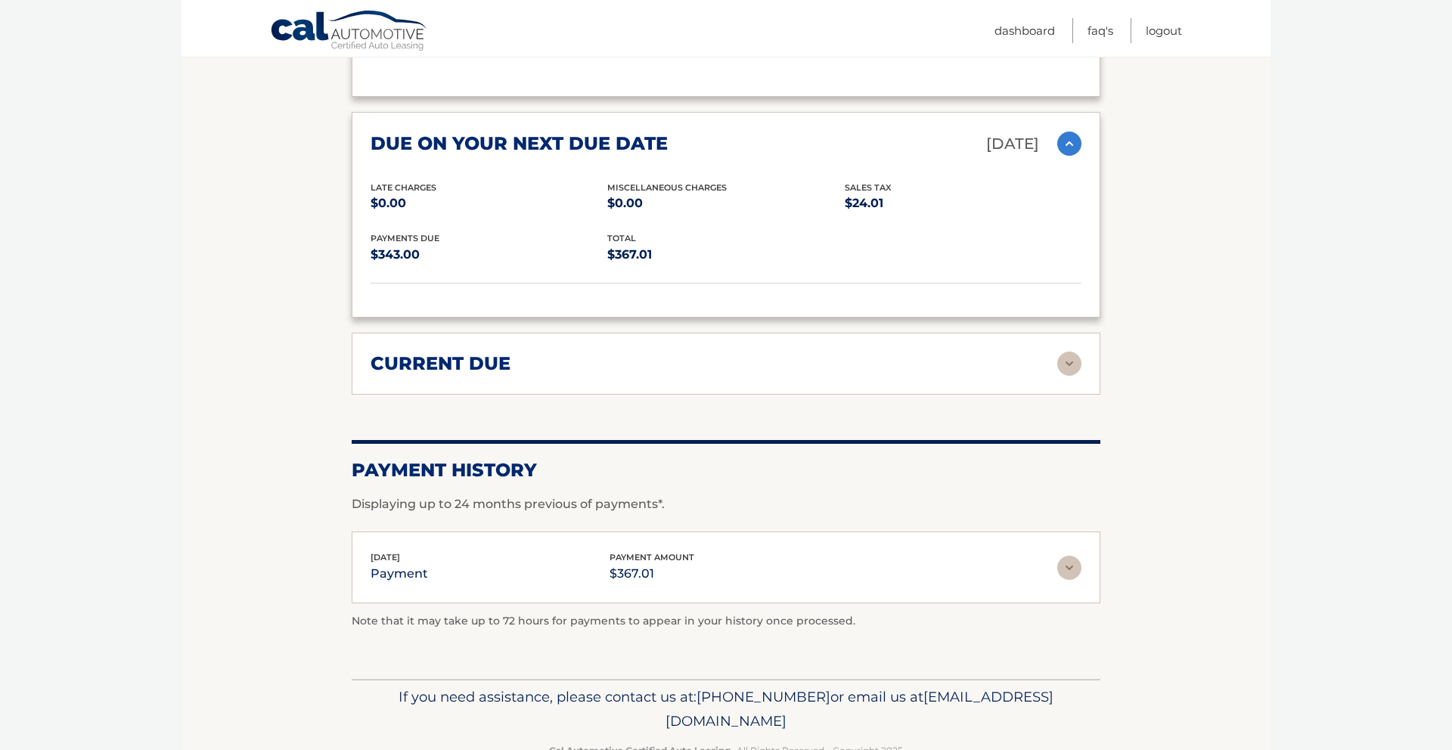
scroll to position [1460, 0]
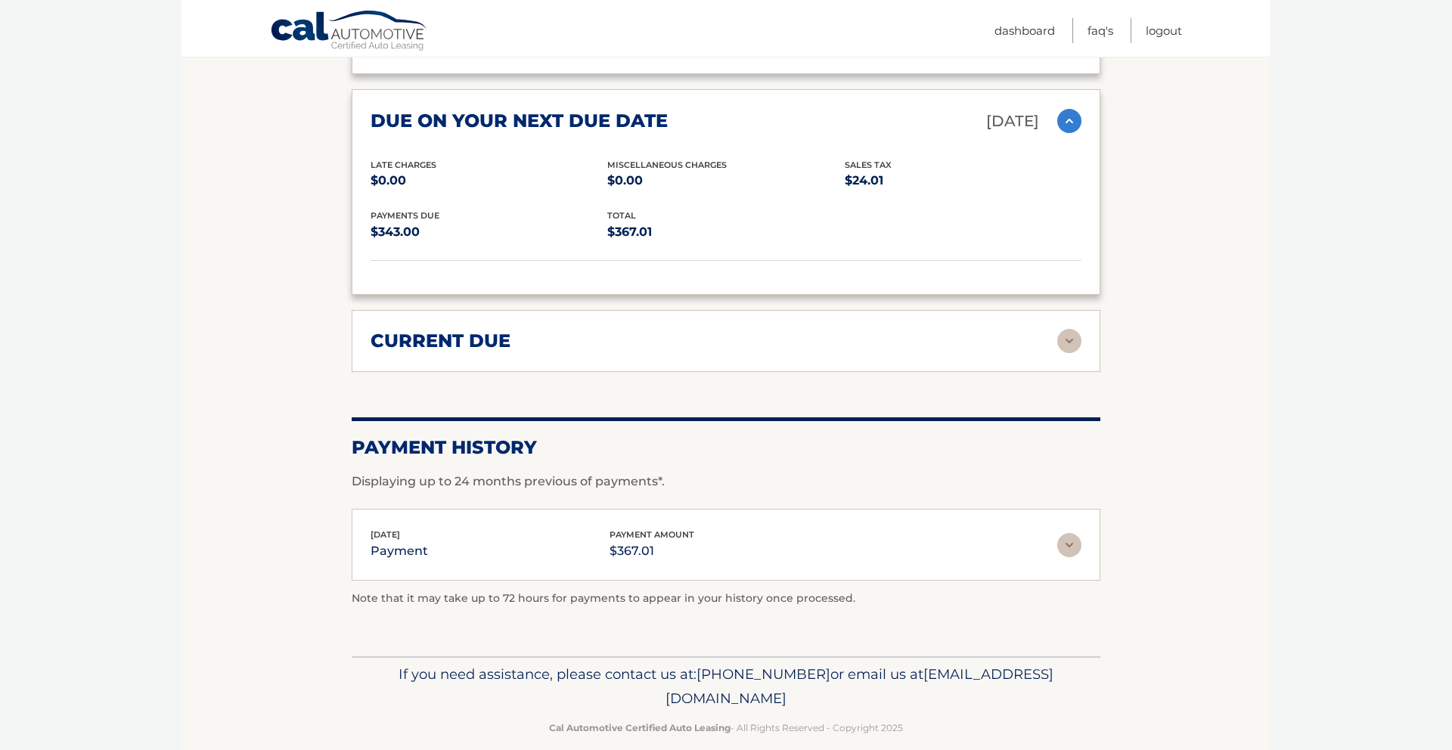
click at [1065, 329] on img at bounding box center [1069, 341] width 24 height 24
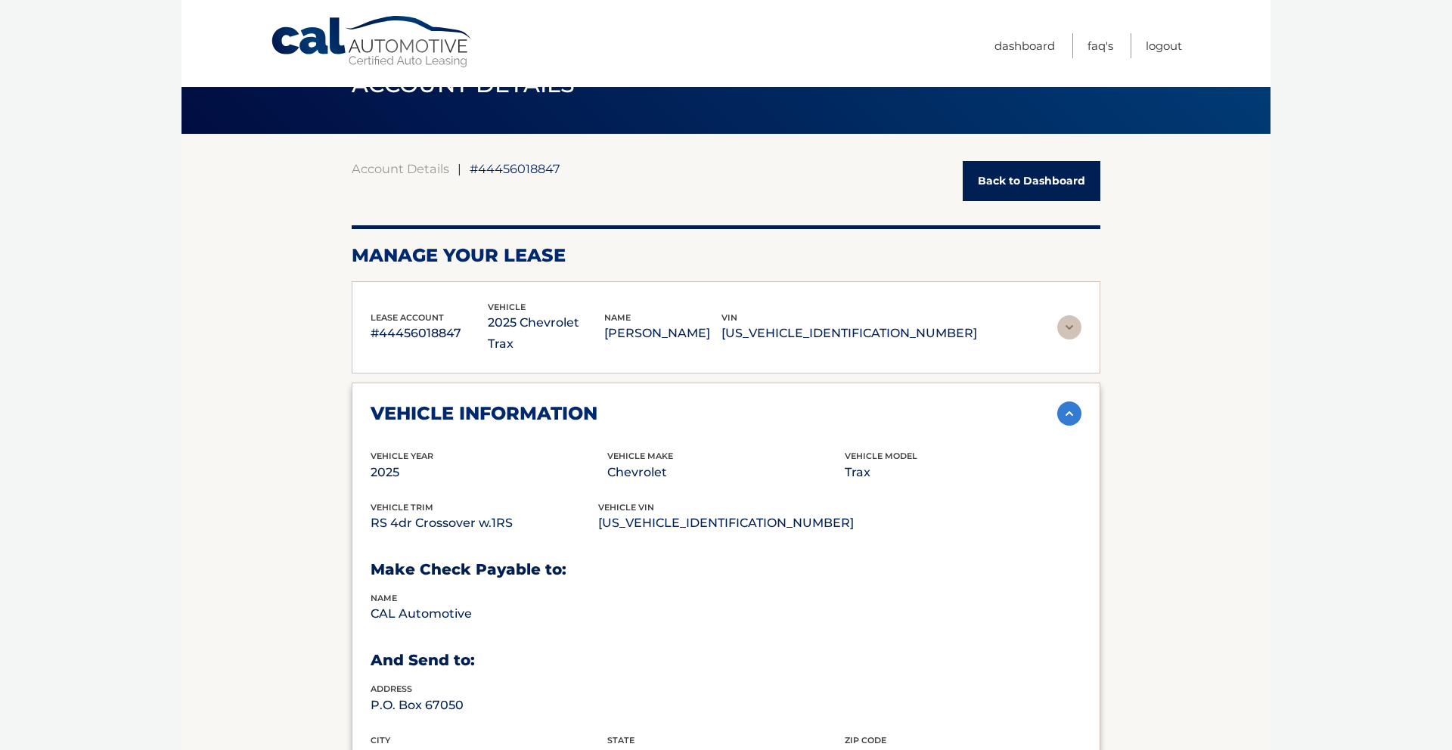
scroll to position [0, 0]
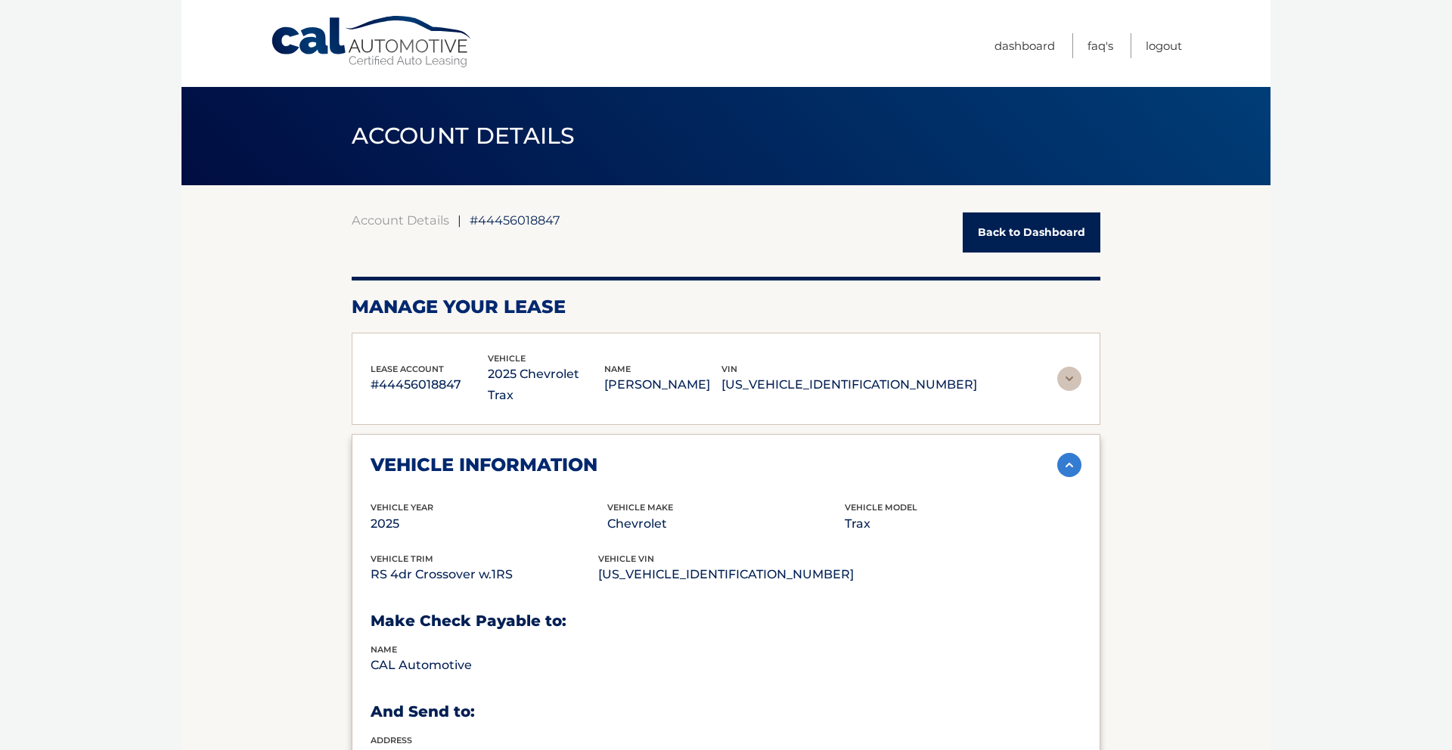
click at [999, 232] on link "Back to Dashboard" at bounding box center [1032, 232] width 138 height 40
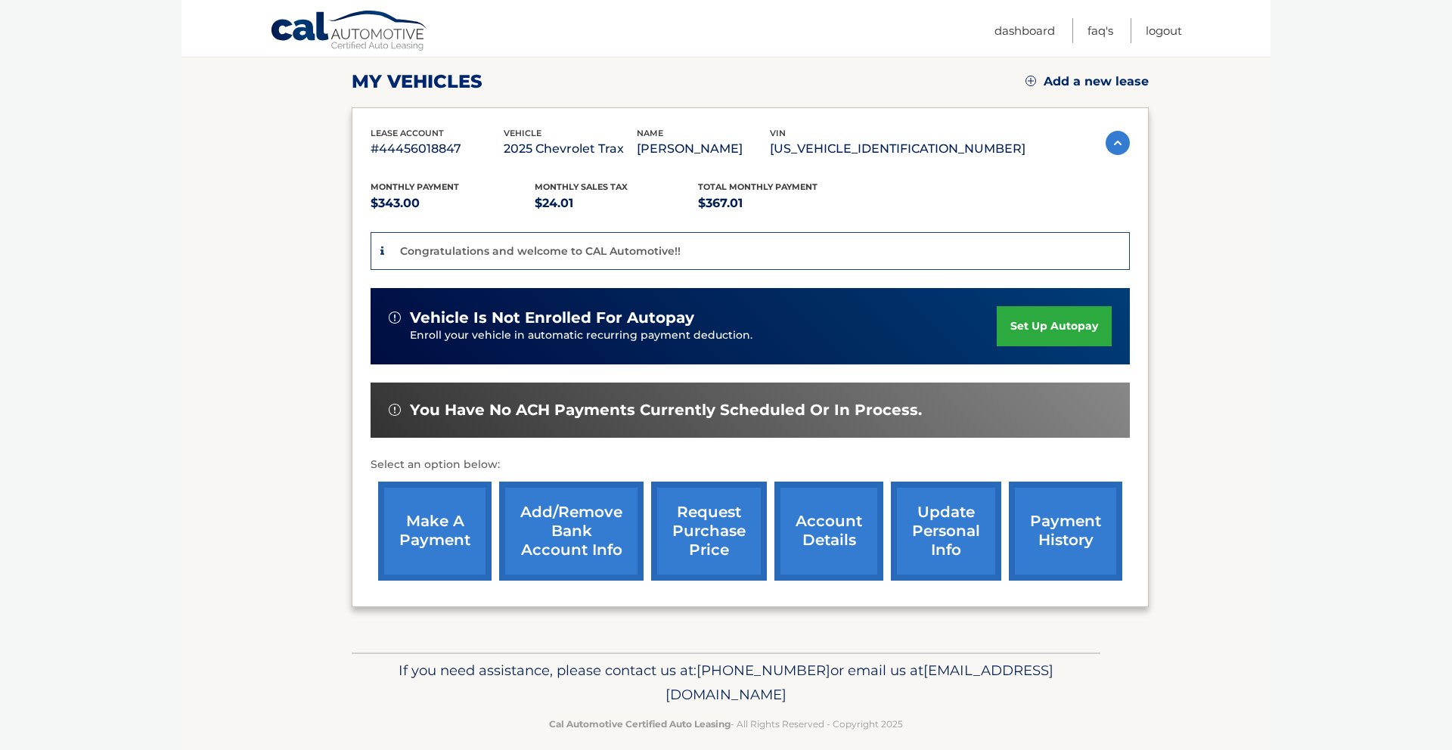
scroll to position [223, 0]
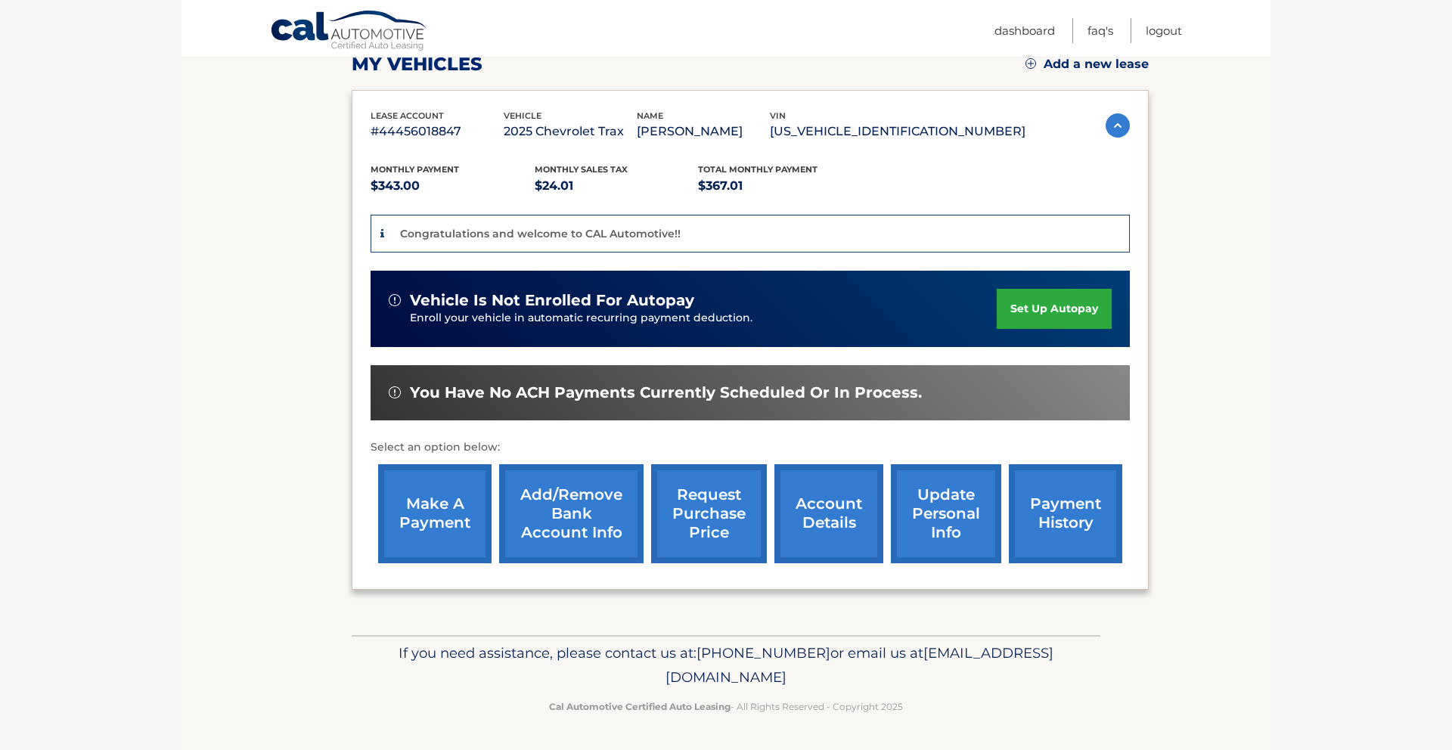
click at [1045, 312] on link "set up autopay" at bounding box center [1054, 309] width 115 height 40
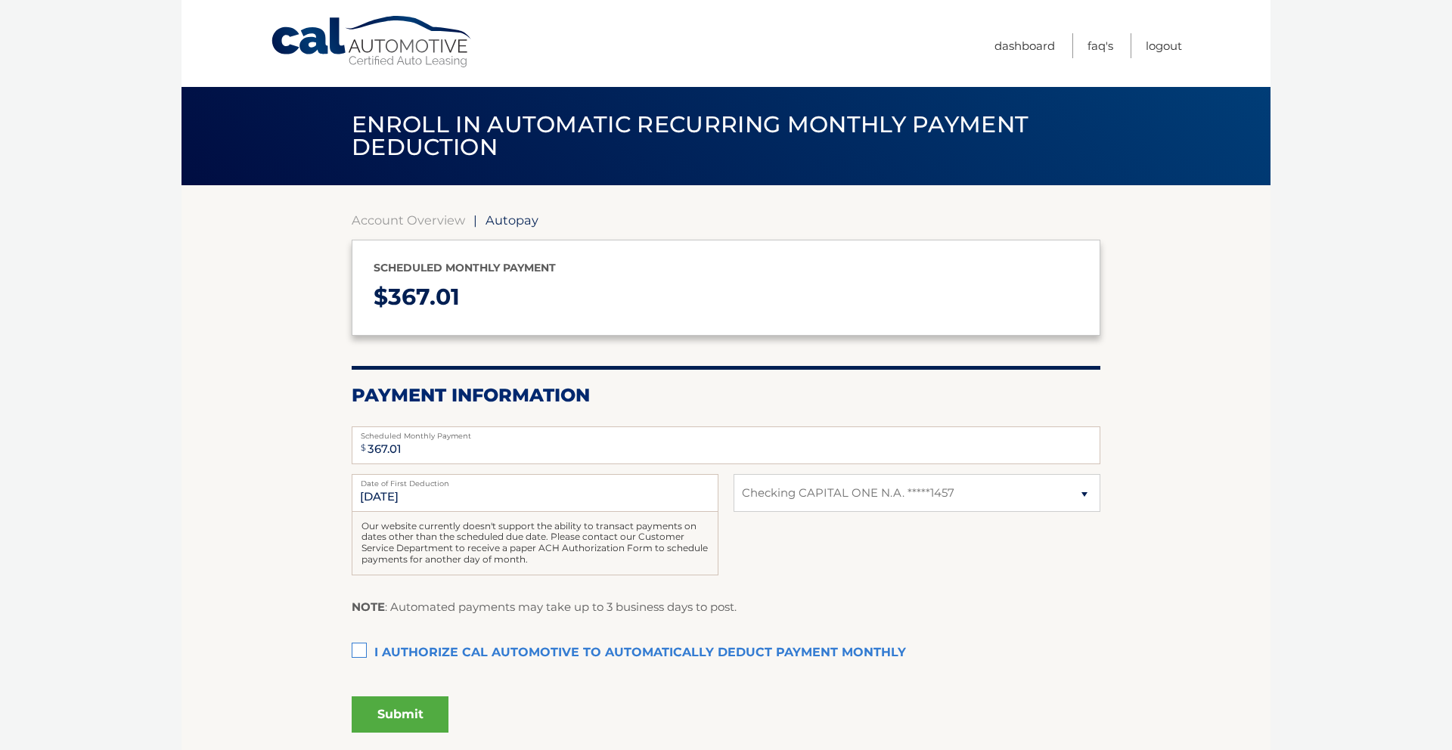
select select "NmI1YmVlYzQtNWM1ZC00OGE0LWFlMDItZjQ3ZWQ1YWI5Y2Y0"
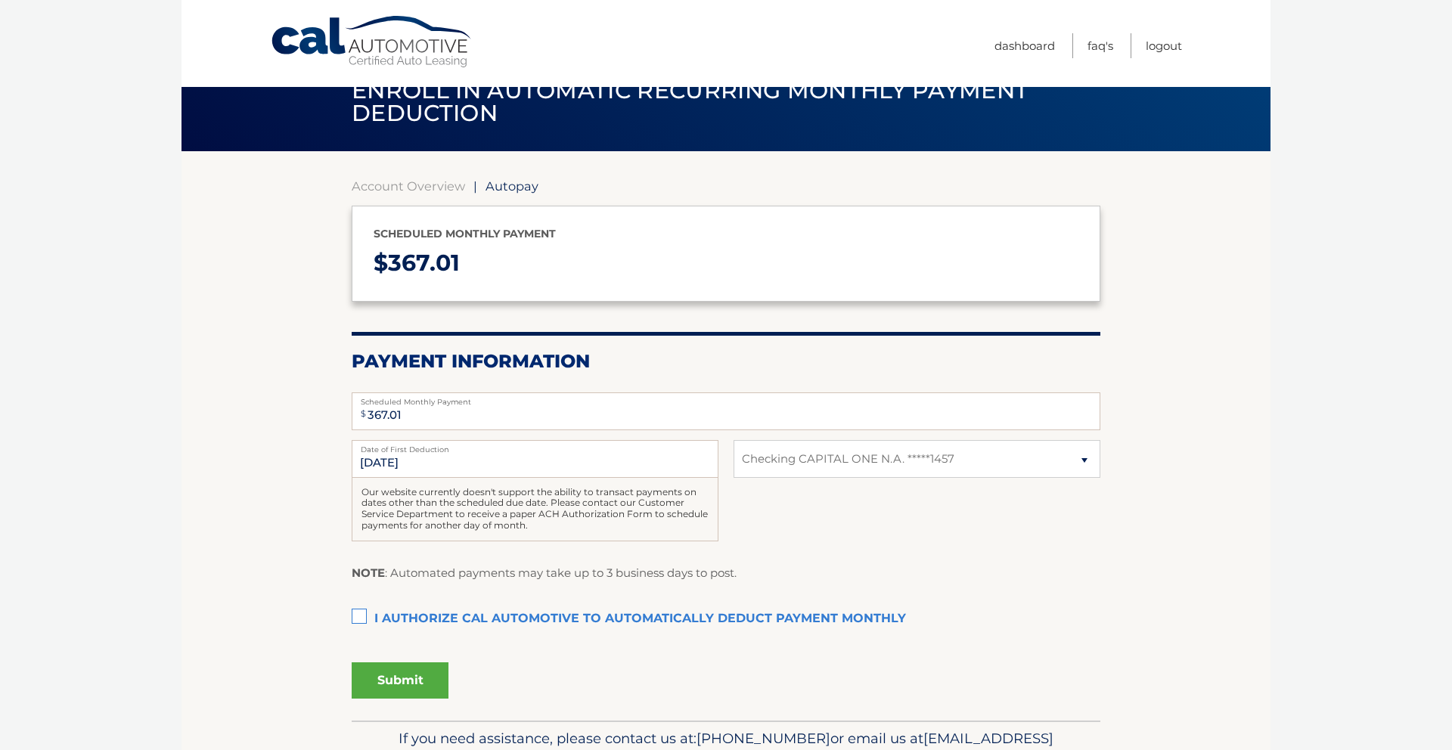
scroll to position [39, 0]
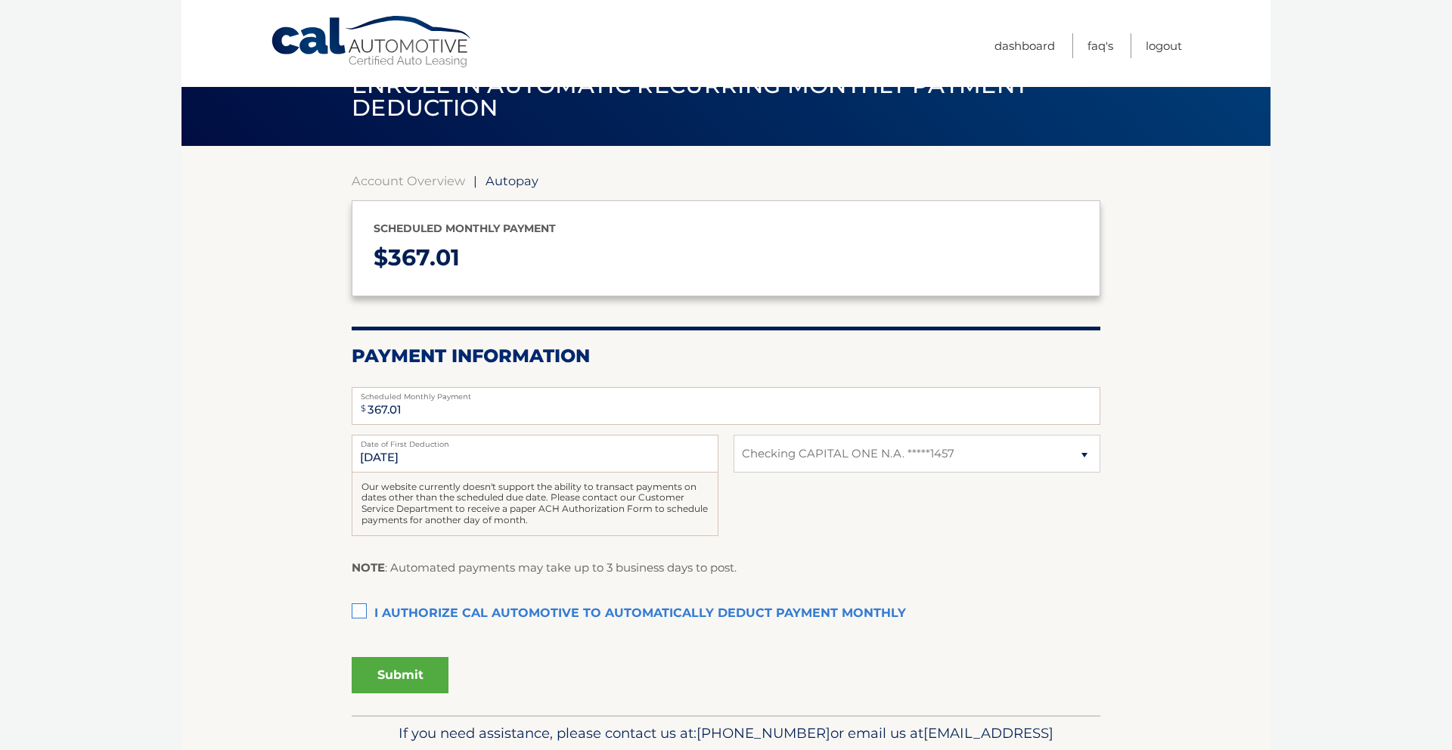
click at [359, 612] on label "I authorize cal automotive to automatically deduct payment monthly This checkbo…" at bounding box center [726, 614] width 749 height 30
click at [0, 0] on input "I authorize cal automotive to automatically deduct payment monthly This checkbo…" at bounding box center [0, 0] width 0 height 0
click at [403, 677] on button "Submit" at bounding box center [400, 675] width 97 height 36
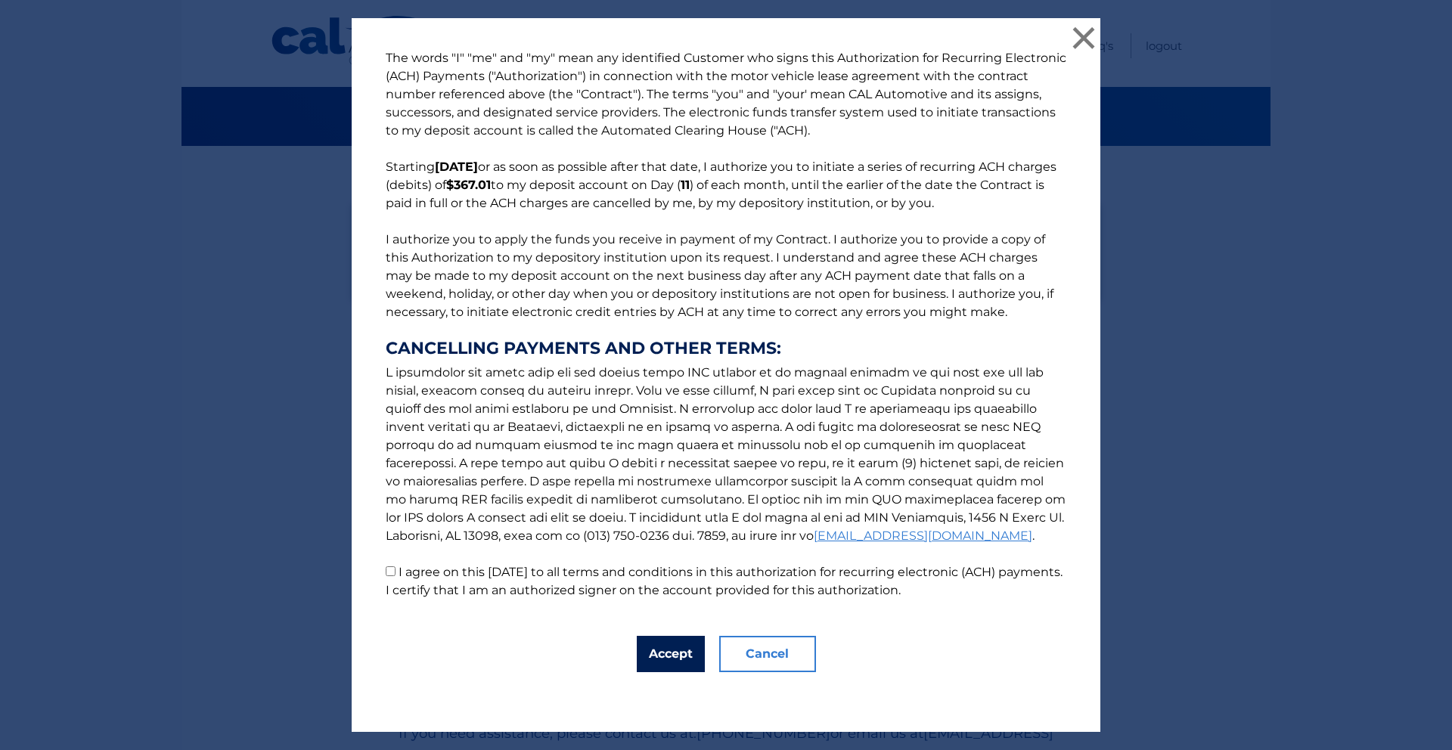
click at [650, 644] on button "Accept" at bounding box center [671, 654] width 68 height 36
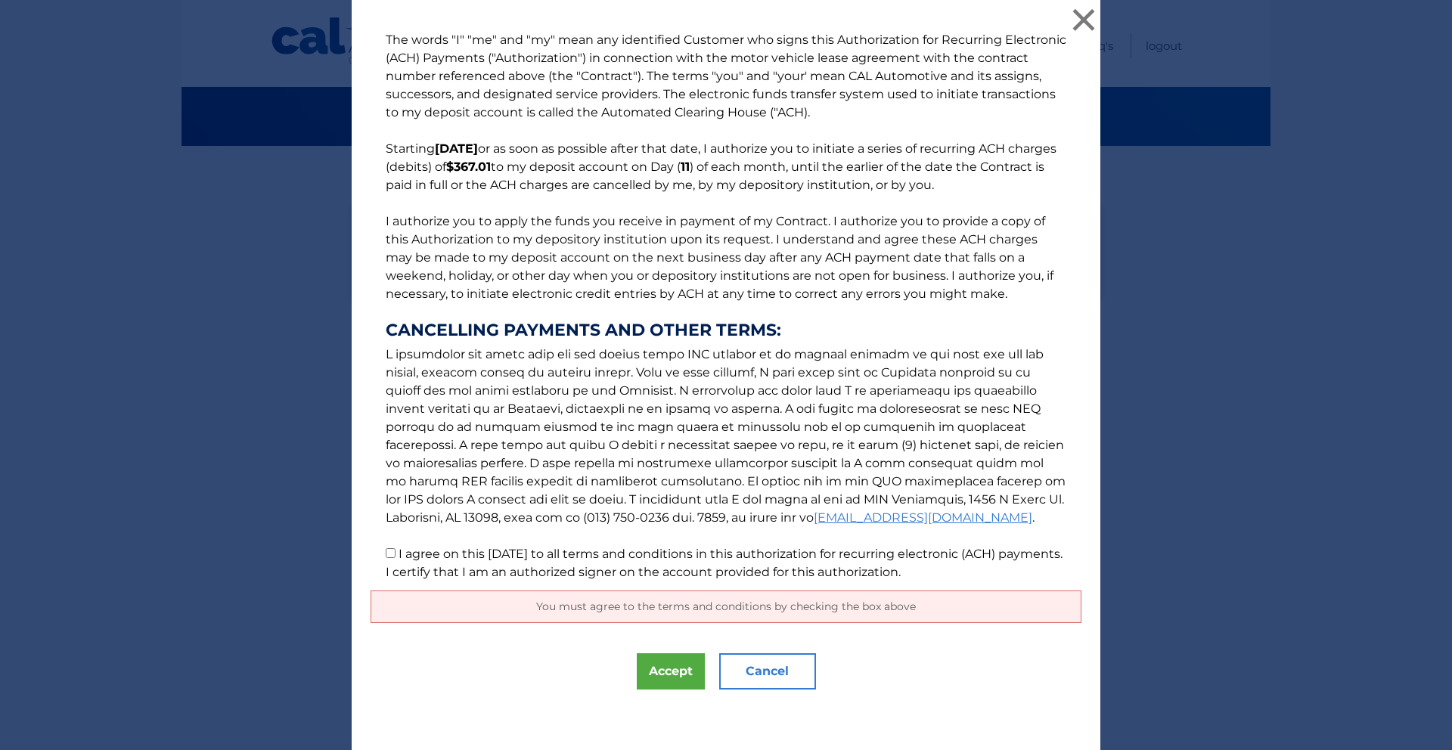
click at [392, 553] on input "I agree on this [DATE] to all terms and conditions in this authorization for re…" at bounding box center [391, 553] width 10 height 10
checkbox input "true"
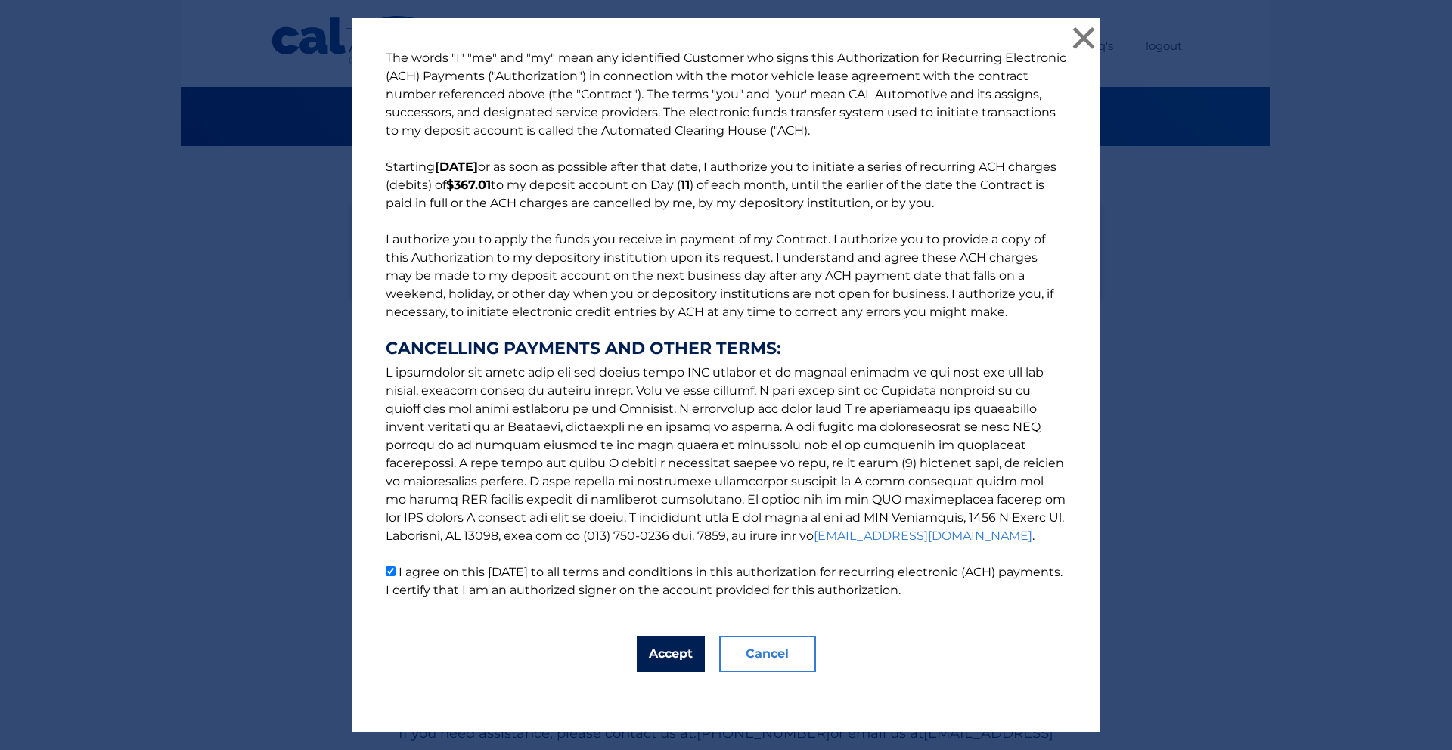
drag, startPoint x: 660, startPoint y: 662, endPoint x: 639, endPoint y: 664, distance: 21.2
click at [660, 662] on button "Accept" at bounding box center [671, 654] width 68 height 36
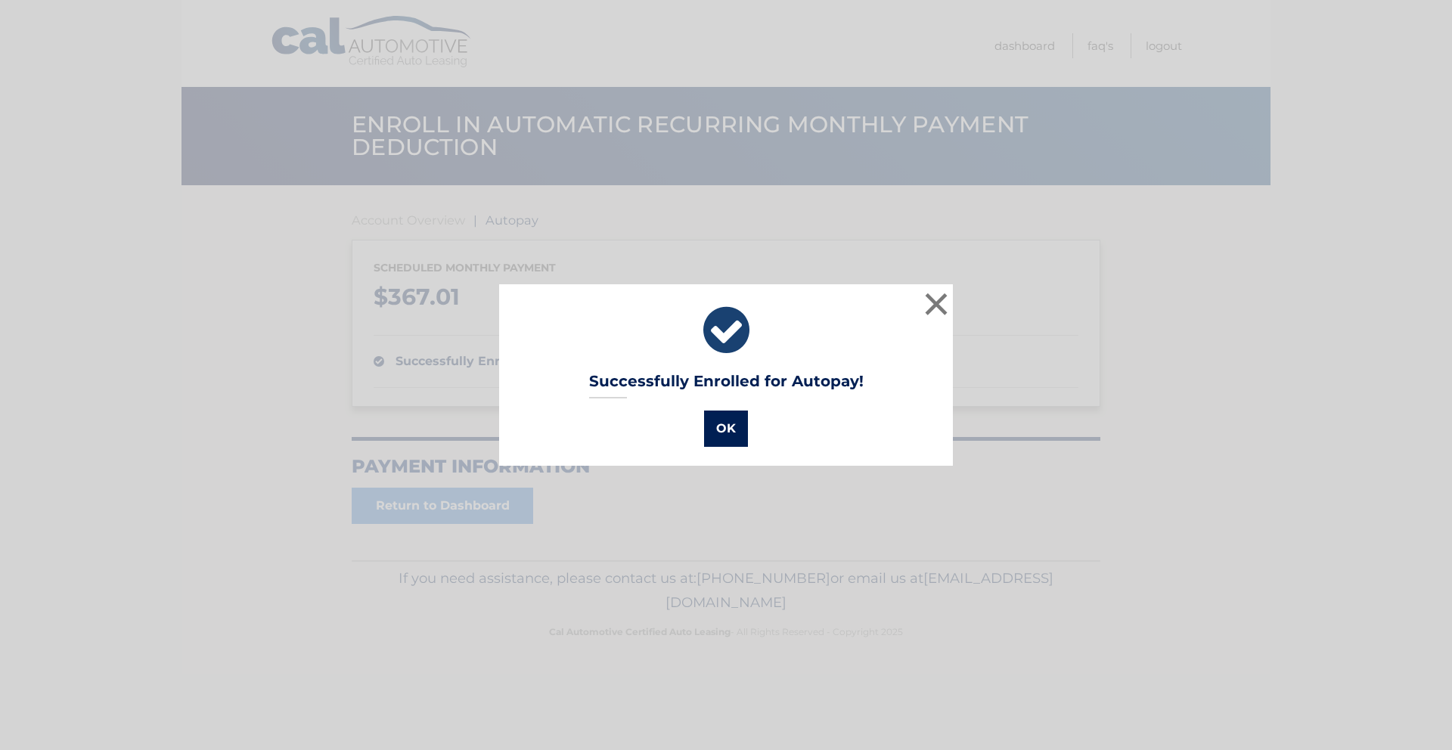
drag, startPoint x: 730, startPoint y: 433, endPoint x: 709, endPoint y: 431, distance: 20.5
click at [730, 433] on button "OK" at bounding box center [726, 429] width 44 height 36
